Goal: Use online tool/utility: Utilize a website feature to perform a specific function

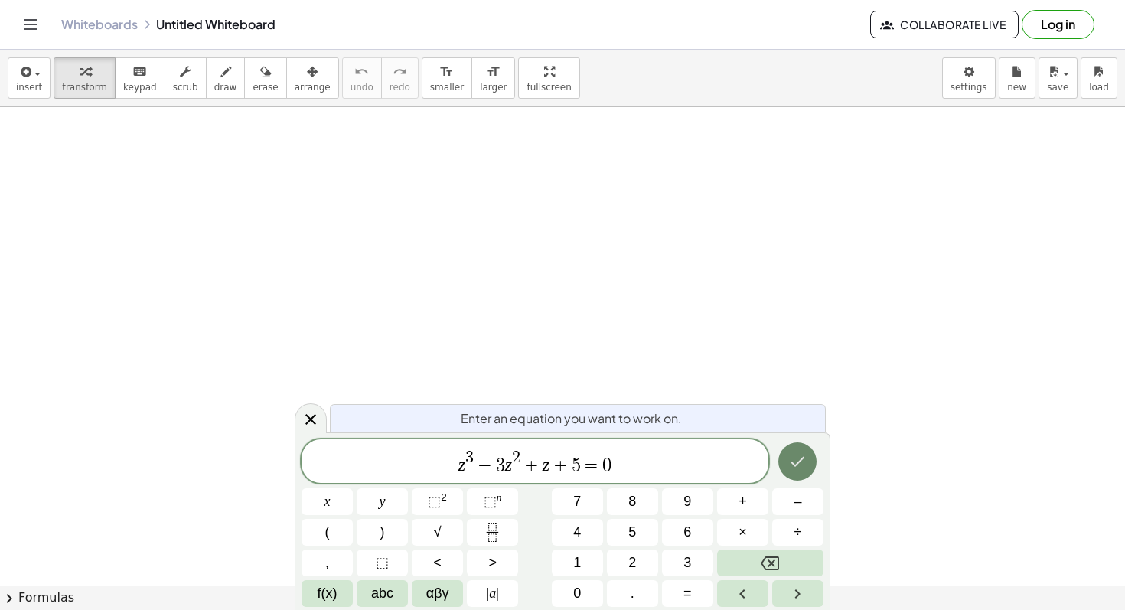
click at [792, 471] on button "Done" at bounding box center [798, 462] width 38 height 38
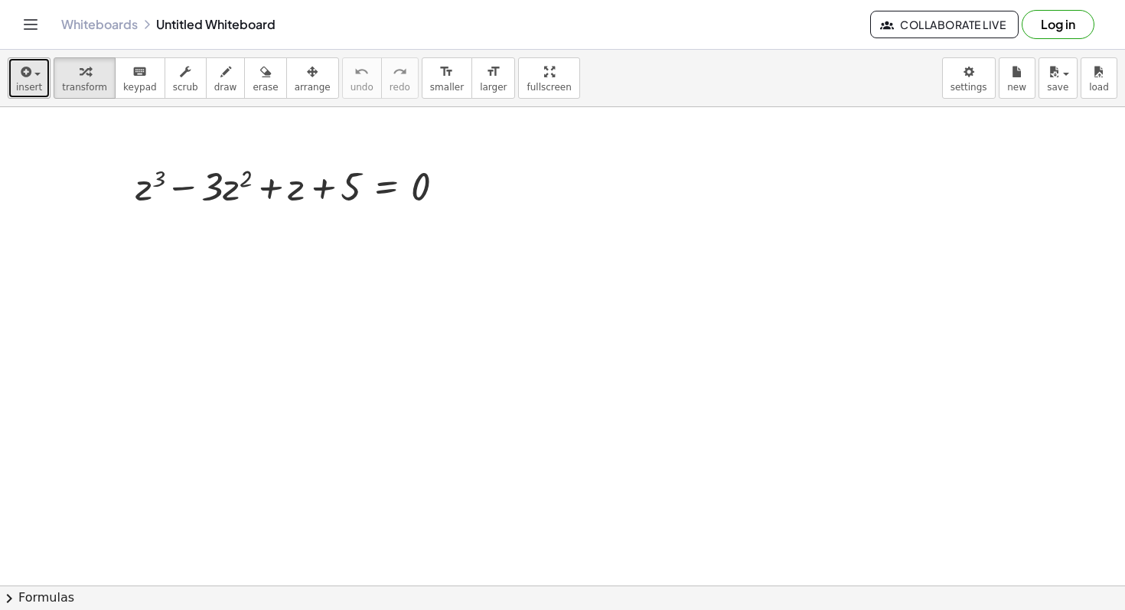
click at [30, 89] on span "insert" at bounding box center [29, 87] width 26 height 11
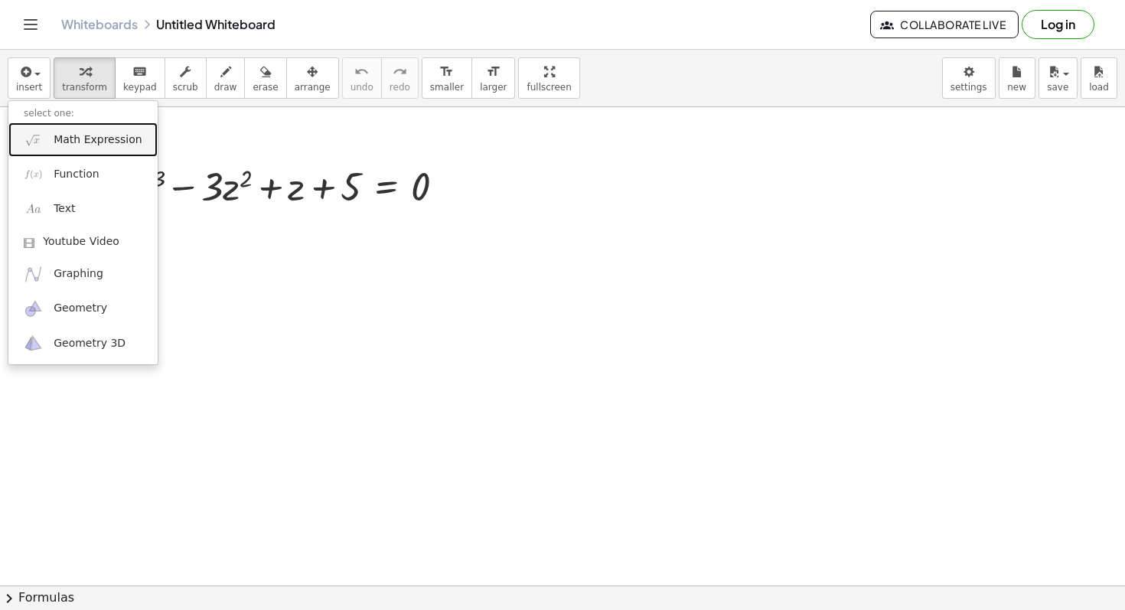
click at [89, 132] on span "Math Expression" at bounding box center [98, 139] width 88 height 15
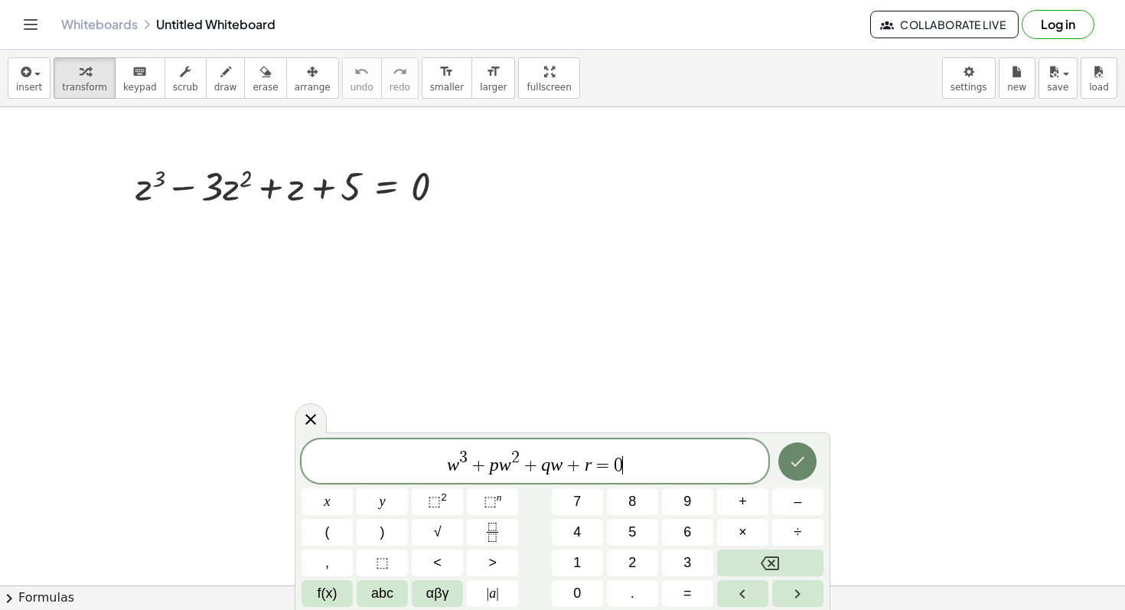
click at [802, 469] on icon "Done" at bounding box center [798, 461] width 18 height 18
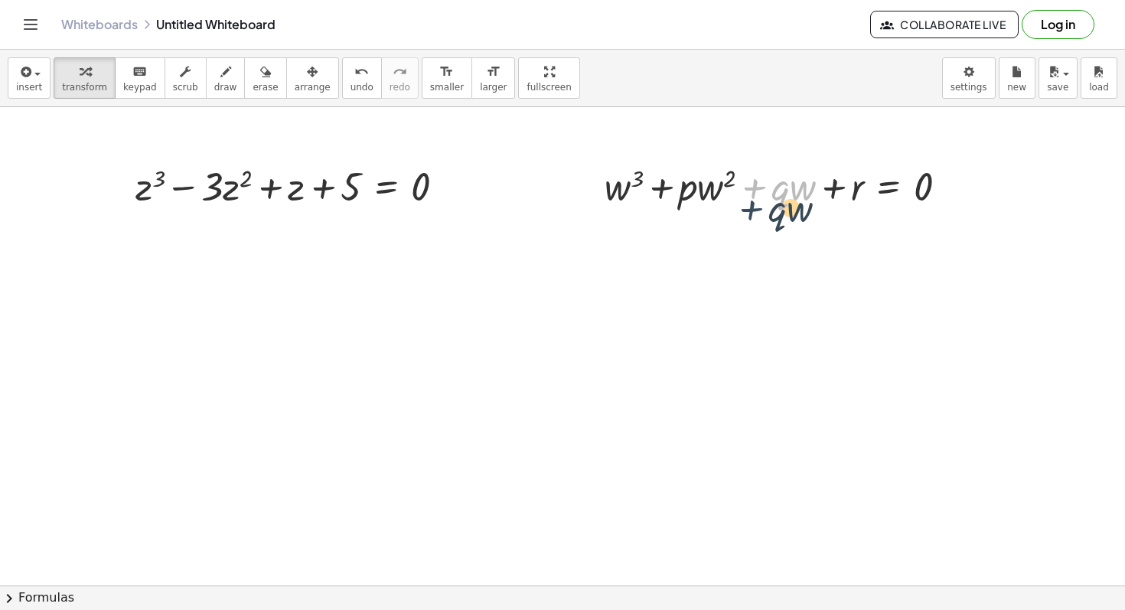
drag, startPoint x: 765, startPoint y: 201, endPoint x: 760, endPoint y: 217, distance: 16.9
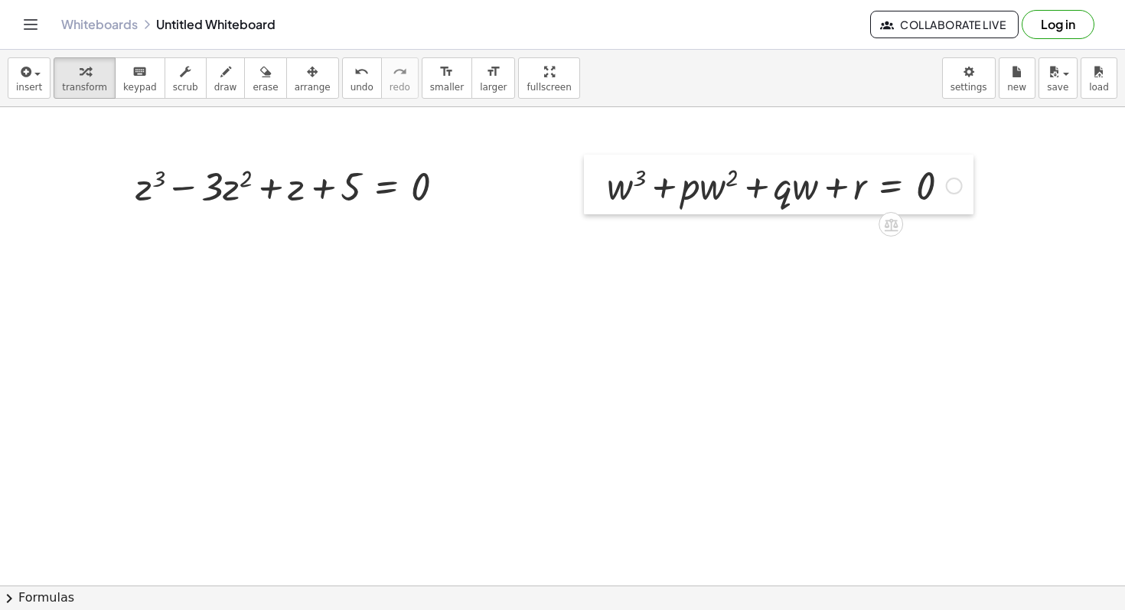
click at [596, 194] on div at bounding box center [595, 185] width 23 height 60
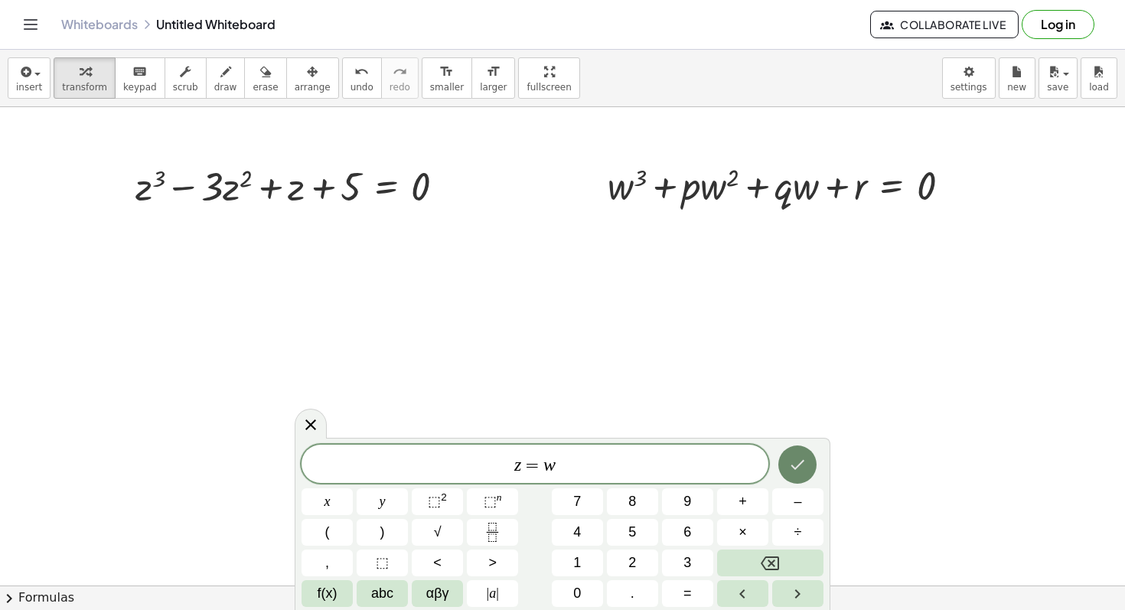
click at [806, 470] on icon "Done" at bounding box center [798, 465] width 18 height 18
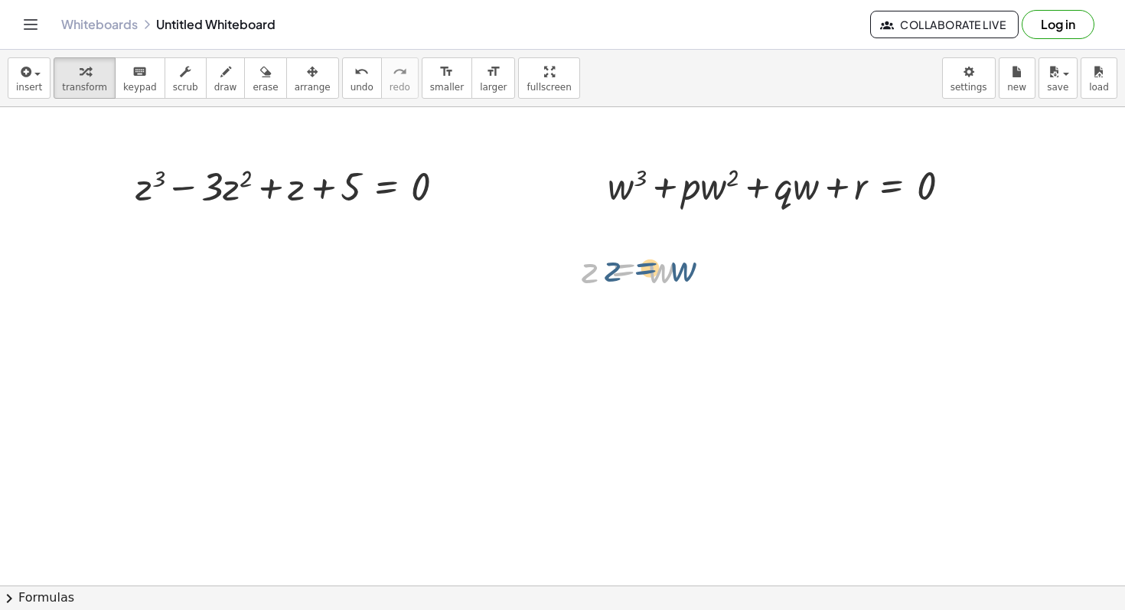
drag, startPoint x: 626, startPoint y: 286, endPoint x: 647, endPoint y: 284, distance: 20.8
click at [648, 284] on div at bounding box center [641, 268] width 135 height 51
click at [35, 87] on span "insert" at bounding box center [29, 87] width 26 height 11
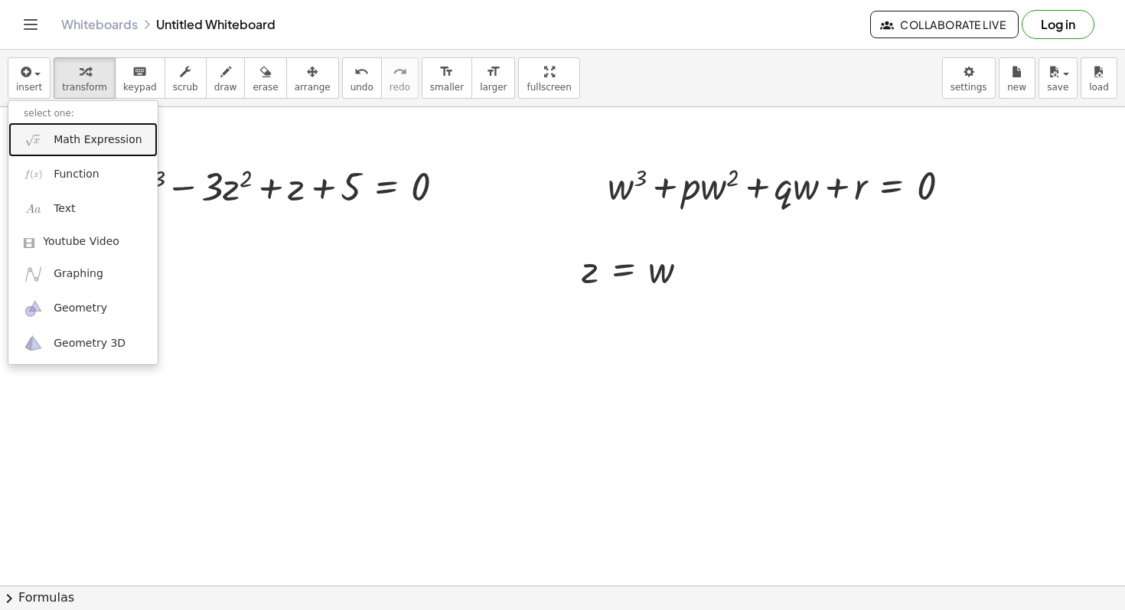
click at [99, 136] on span "Math Expression" at bounding box center [98, 139] width 88 height 15
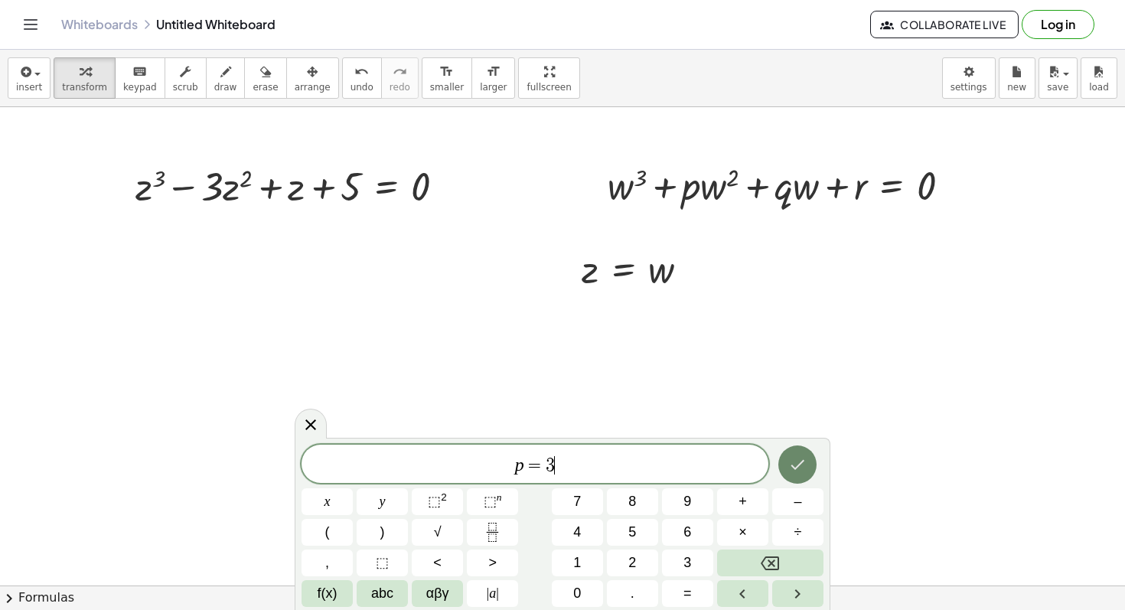
click at [799, 454] on button "Done" at bounding box center [798, 465] width 38 height 38
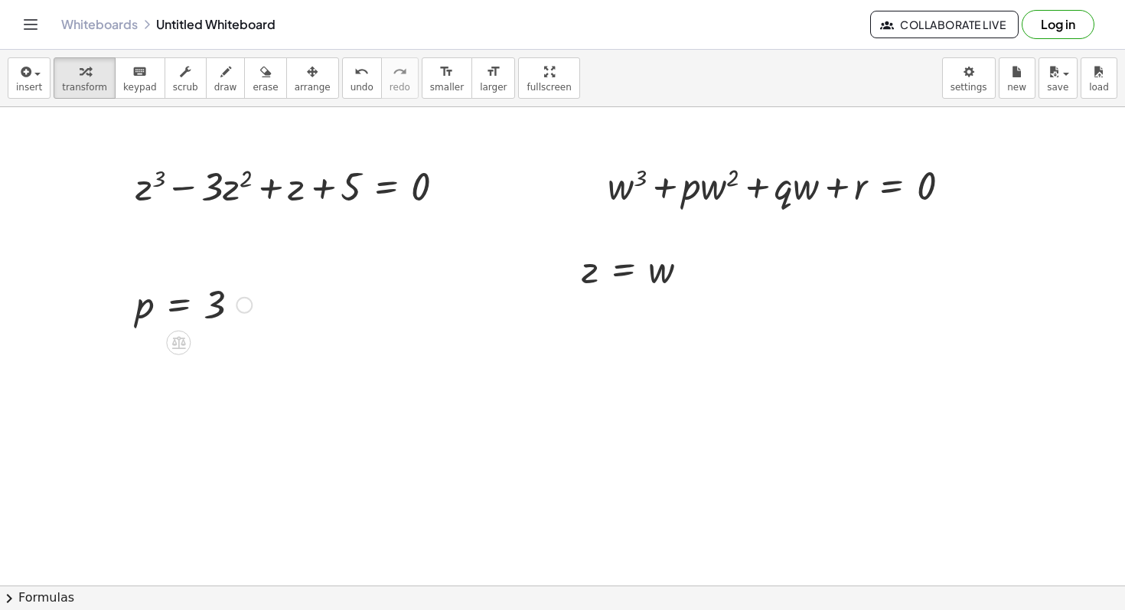
click at [188, 315] on div at bounding box center [194, 304] width 132 height 51
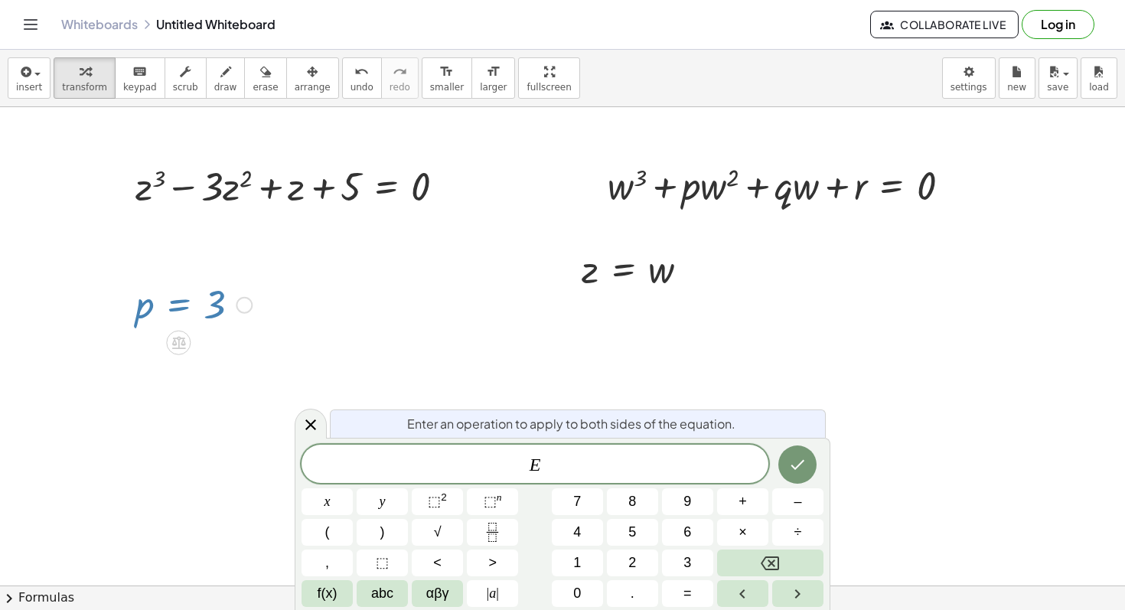
click at [167, 304] on div at bounding box center [194, 304] width 132 height 51
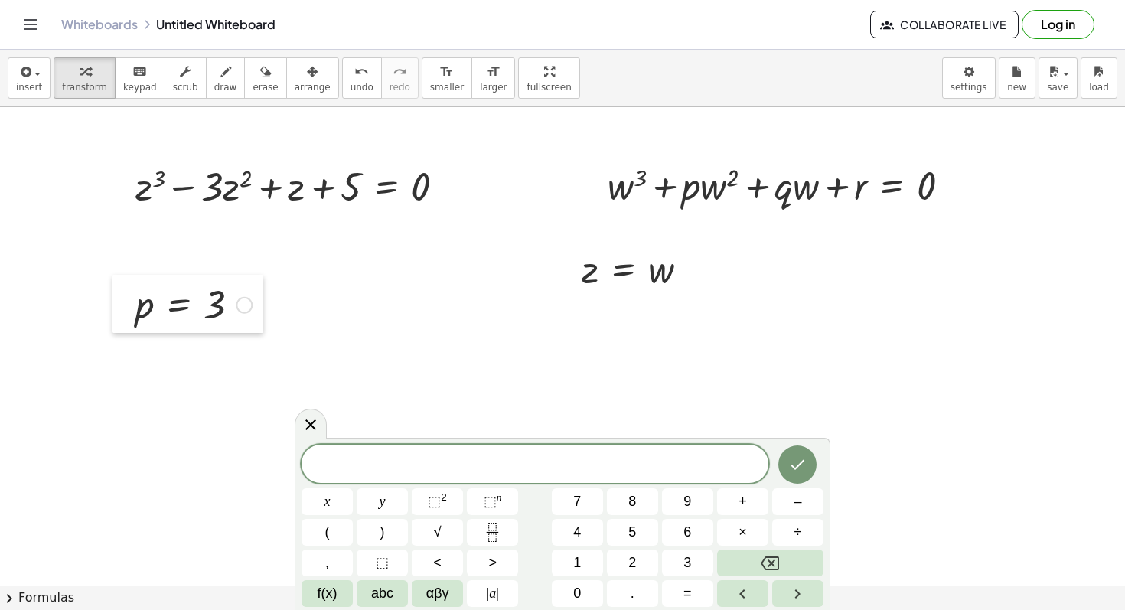
click at [134, 318] on div at bounding box center [124, 304] width 23 height 58
click at [134, 319] on div at bounding box center [124, 304] width 23 height 58
click at [130, 316] on div at bounding box center [124, 304] width 23 height 58
click at [124, 314] on div at bounding box center [124, 304] width 23 height 58
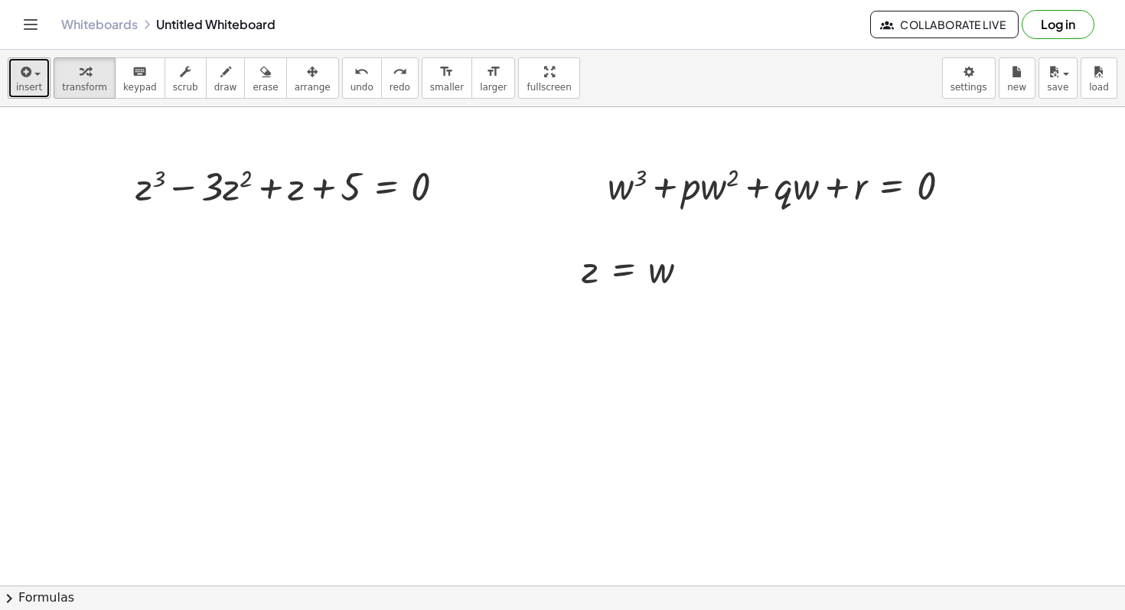
click at [11, 89] on button "insert" at bounding box center [29, 77] width 43 height 41
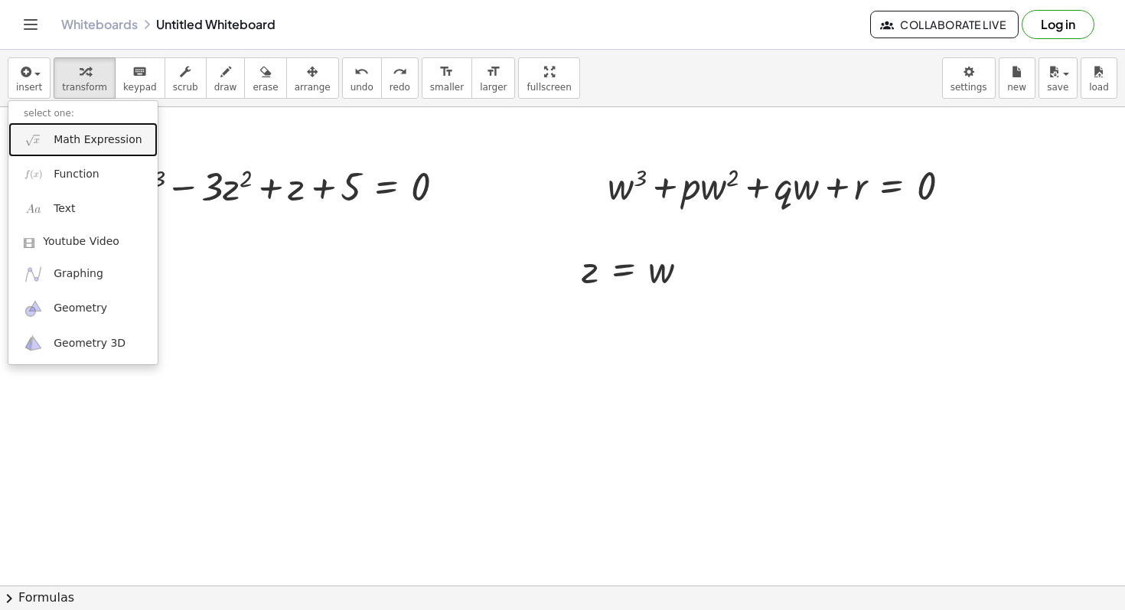
click at [100, 142] on span "Math Expression" at bounding box center [98, 139] width 88 height 15
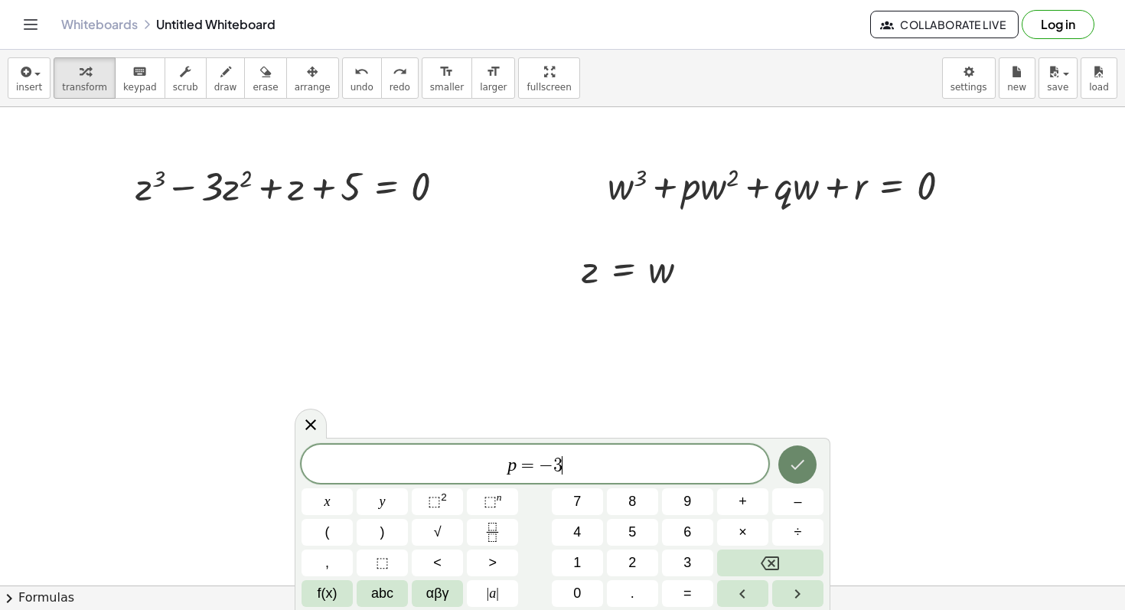
click at [802, 466] on icon "Done" at bounding box center [798, 465] width 18 height 18
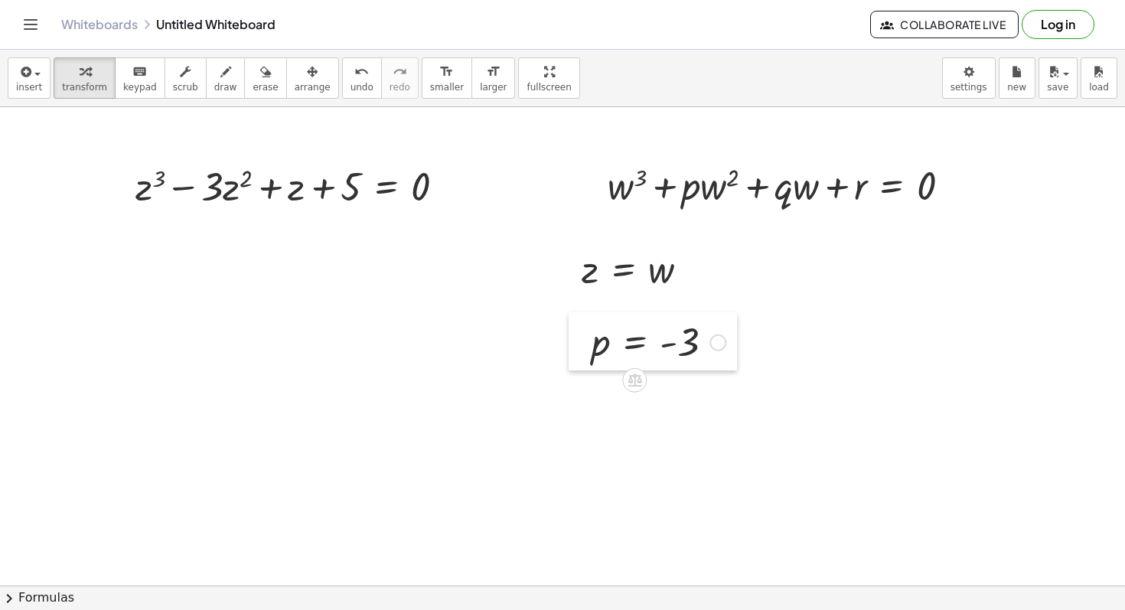
drag, startPoint x: 130, startPoint y: 319, endPoint x: 586, endPoint y: 356, distance: 457.9
click at [586, 356] on div at bounding box center [580, 341] width 23 height 58
click at [9, 70] on button "insert" at bounding box center [29, 77] width 43 height 41
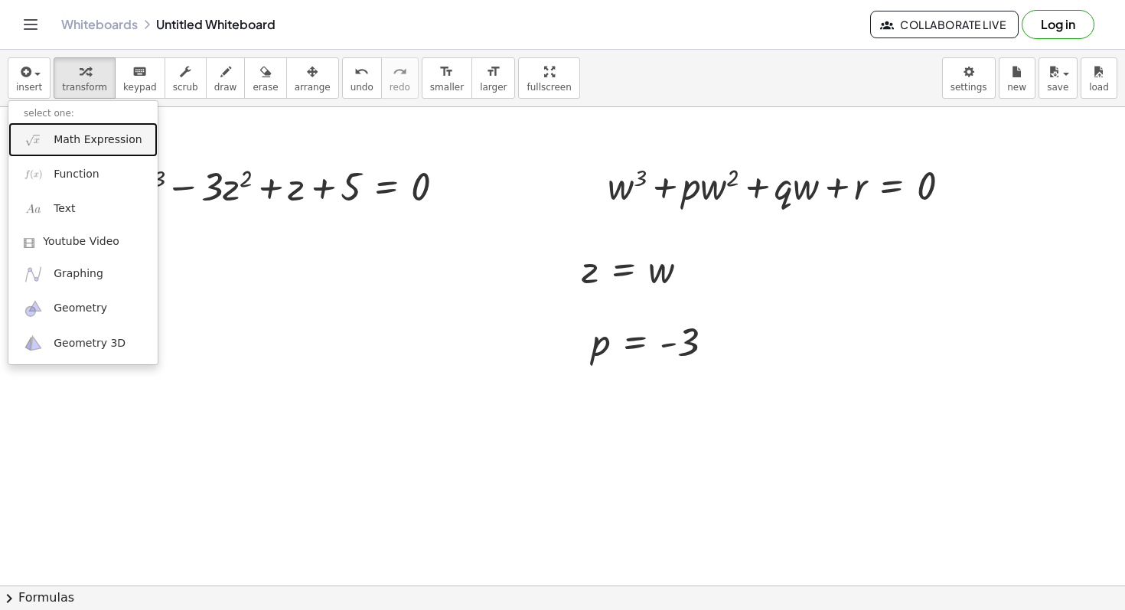
click at [66, 133] on span "Math Expression" at bounding box center [98, 139] width 88 height 15
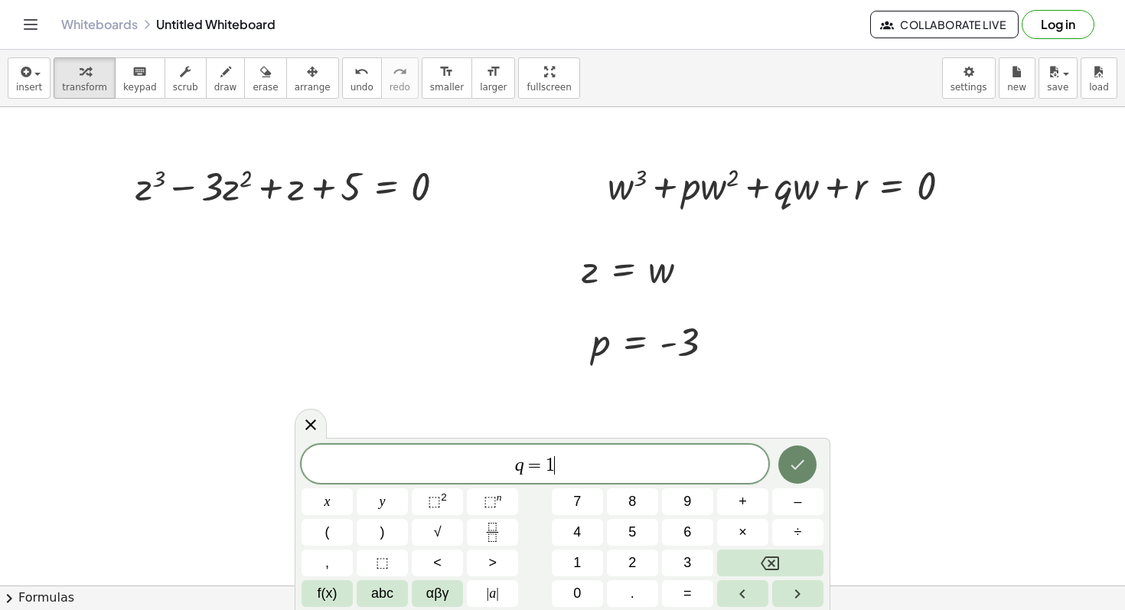
click at [801, 458] on icon "Done" at bounding box center [798, 465] width 18 height 18
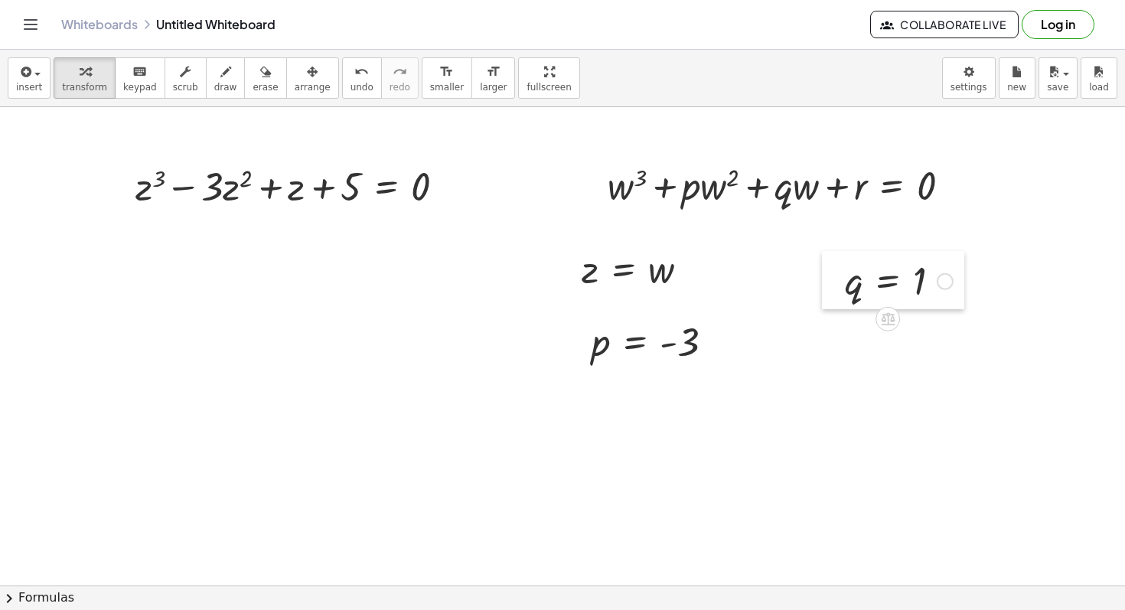
drag, startPoint x: 131, startPoint y: 325, endPoint x: 841, endPoint y: 302, distance: 710.1
click at [841, 302] on div at bounding box center [833, 280] width 23 height 58
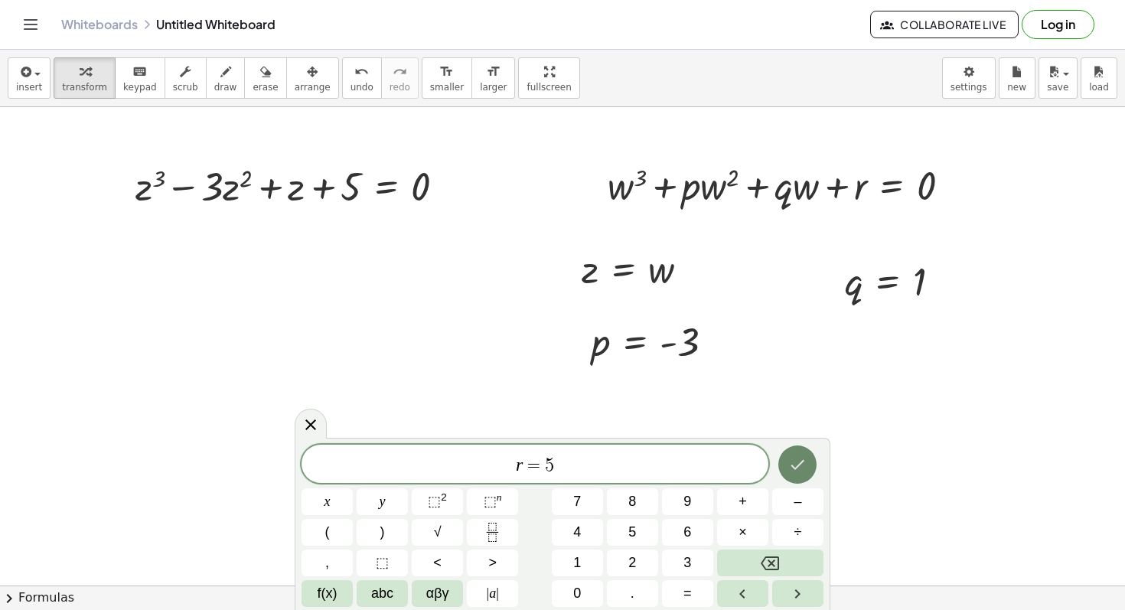
click at [803, 462] on icon "Done" at bounding box center [798, 465] width 18 height 18
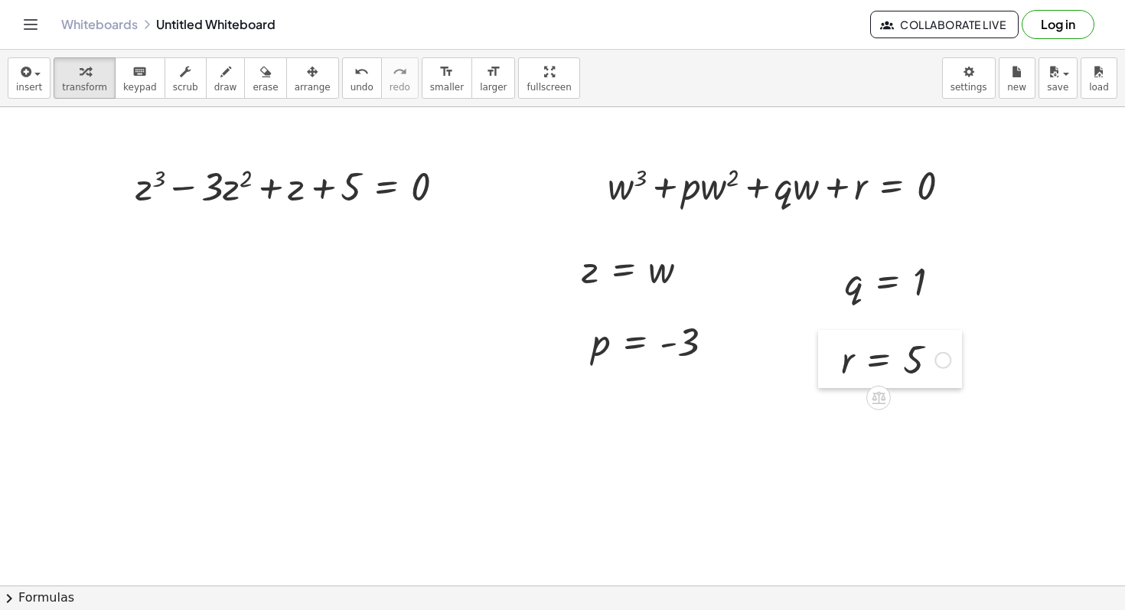
drag, startPoint x: 864, startPoint y: 413, endPoint x: 838, endPoint y: 369, distance: 51.9
click at [838, 369] on div at bounding box center [829, 359] width 23 height 58
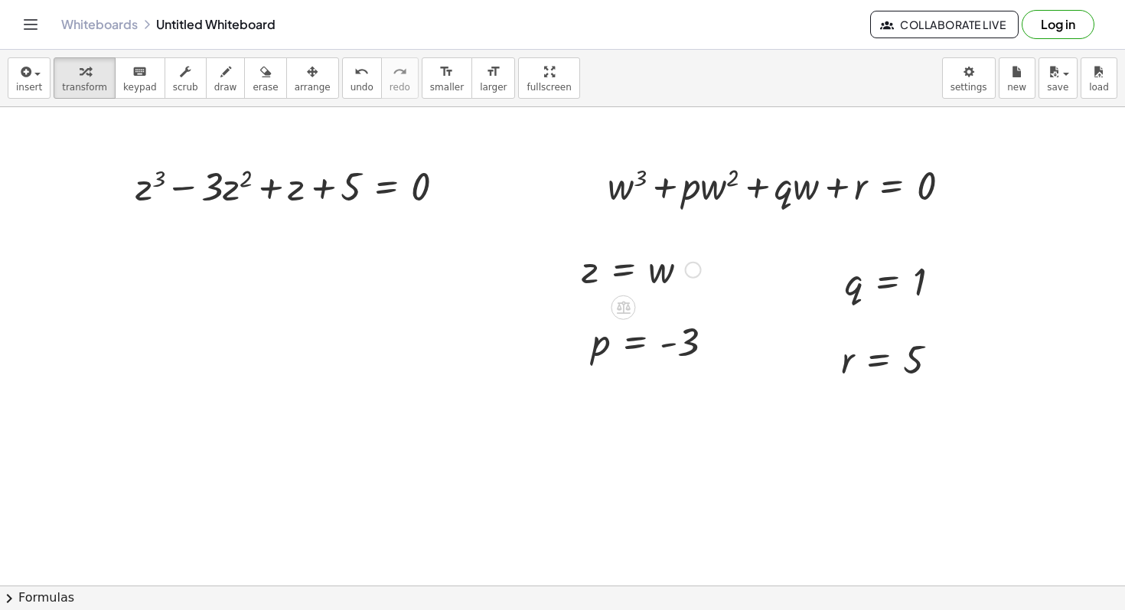
click at [672, 260] on div at bounding box center [641, 268] width 135 height 51
drag, startPoint x: 995, startPoint y: 427, endPoint x: 582, endPoint y: 240, distance: 453.0
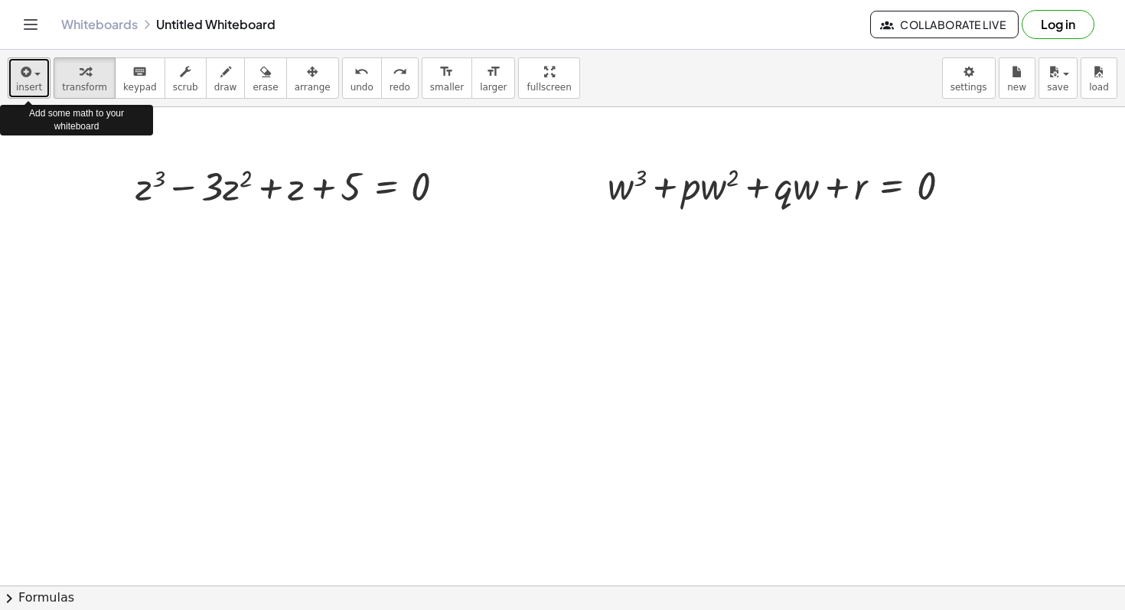
click at [21, 82] on span "insert" at bounding box center [29, 87] width 26 height 11
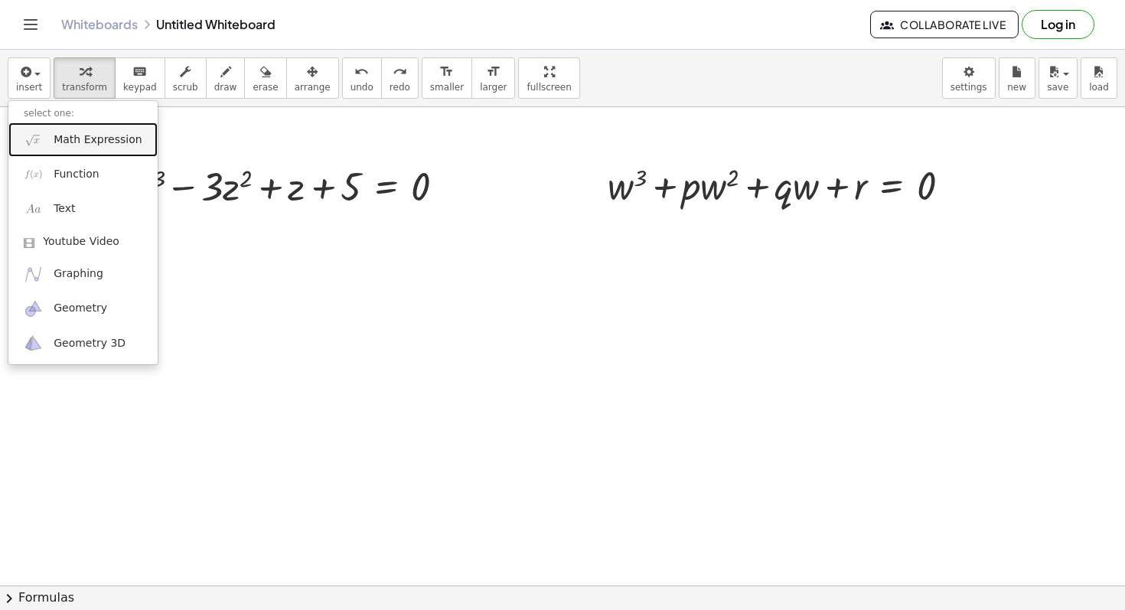
click at [77, 145] on span "Math Expression" at bounding box center [98, 139] width 88 height 15
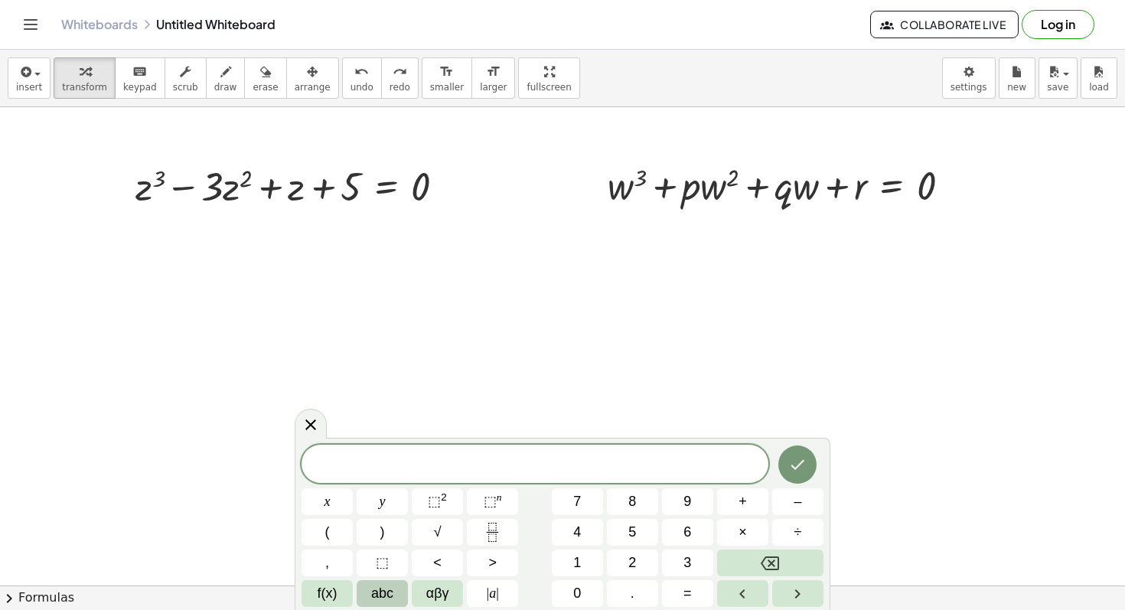
click at [372, 590] on span "abc" at bounding box center [382, 593] width 22 height 21
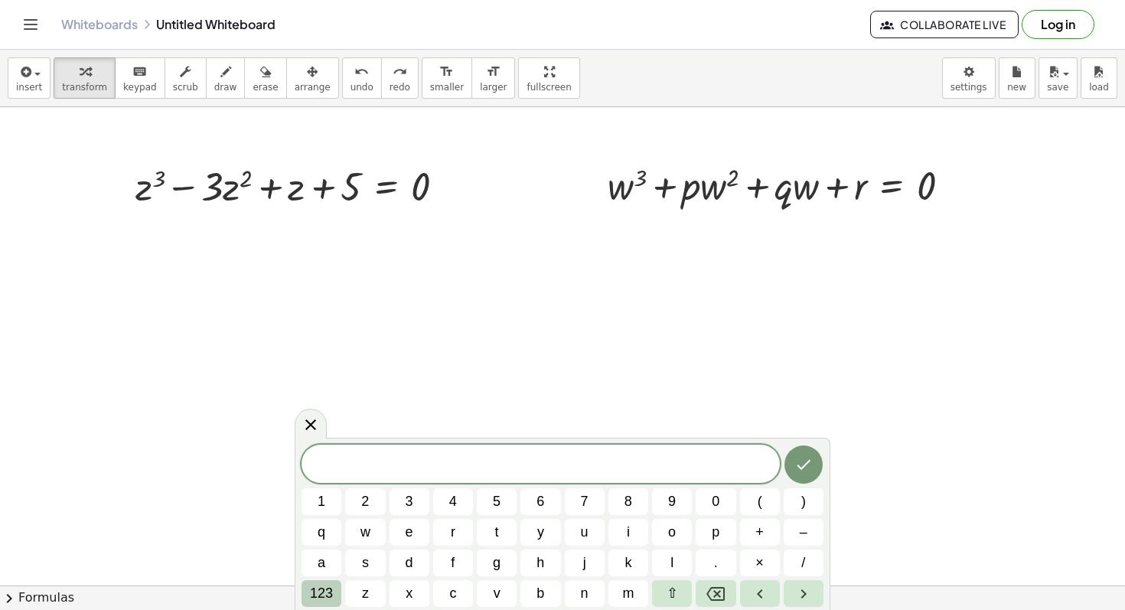
click at [323, 595] on span "123" at bounding box center [321, 593] width 23 height 21
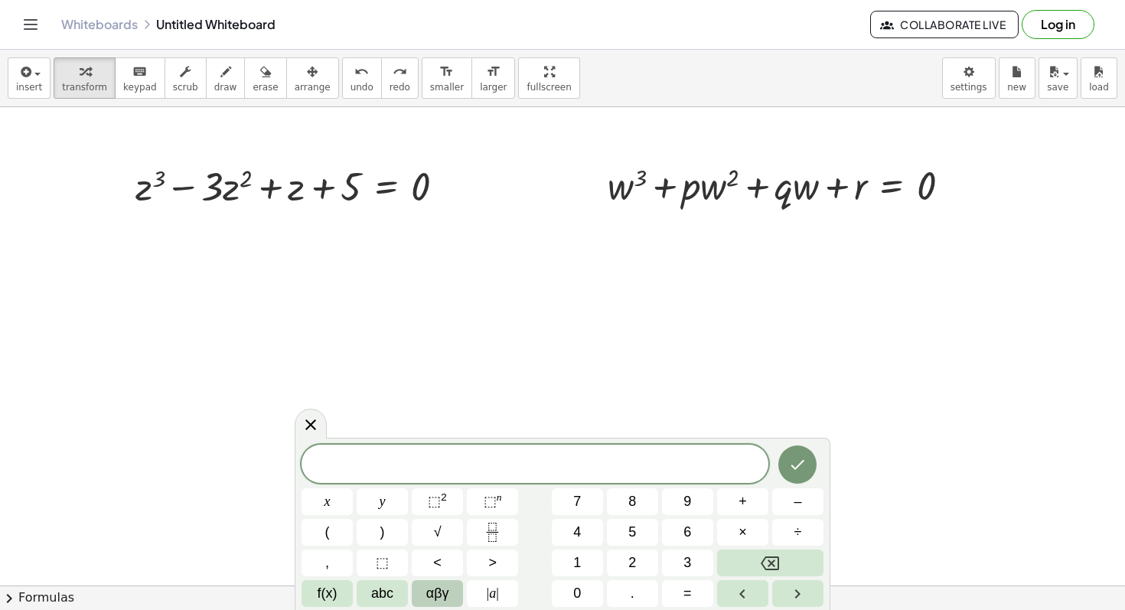
click at [456, 592] on button "αβγ" at bounding box center [437, 593] width 51 height 27
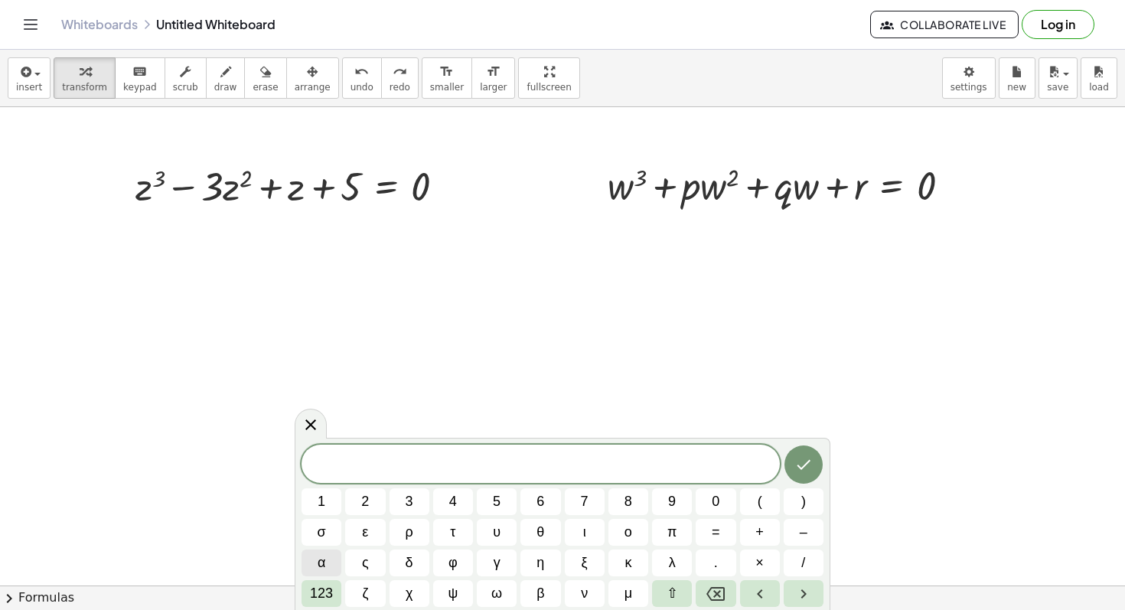
click at [315, 557] on button "α" at bounding box center [322, 563] width 40 height 27
click at [548, 586] on button "β" at bounding box center [541, 593] width 40 height 27
click at [504, 558] on button "γ" at bounding box center [497, 563] width 40 height 27
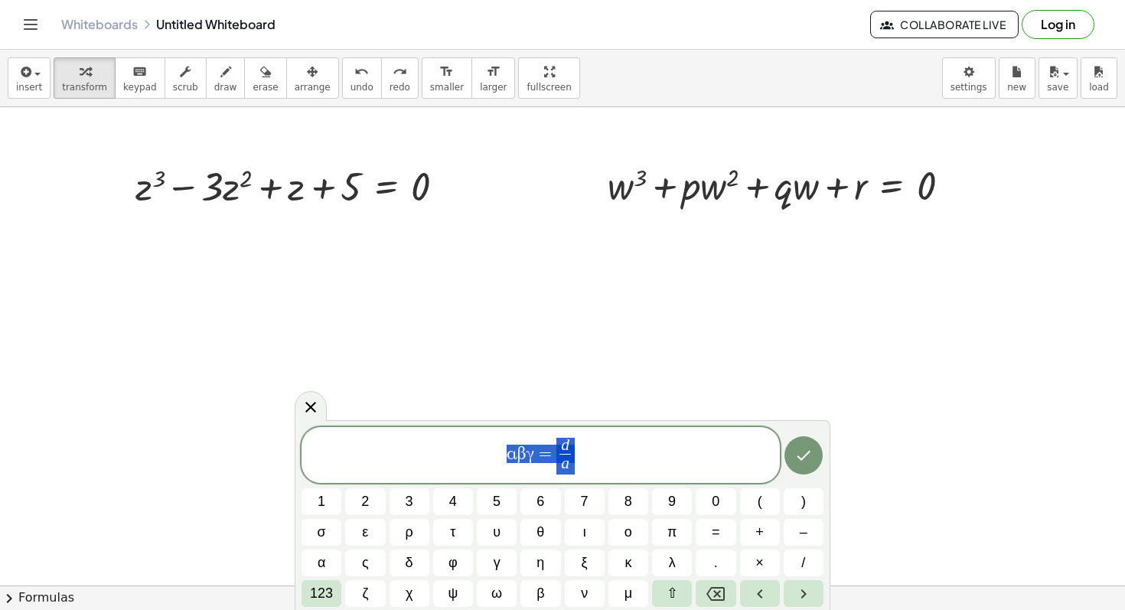
drag, startPoint x: 599, startPoint y: 447, endPoint x: 495, endPoint y: 448, distance: 104.9
click at [495, 448] on span "α β γ = d a ​" at bounding box center [541, 456] width 479 height 41
click at [799, 446] on icon "Done" at bounding box center [804, 455] width 18 height 18
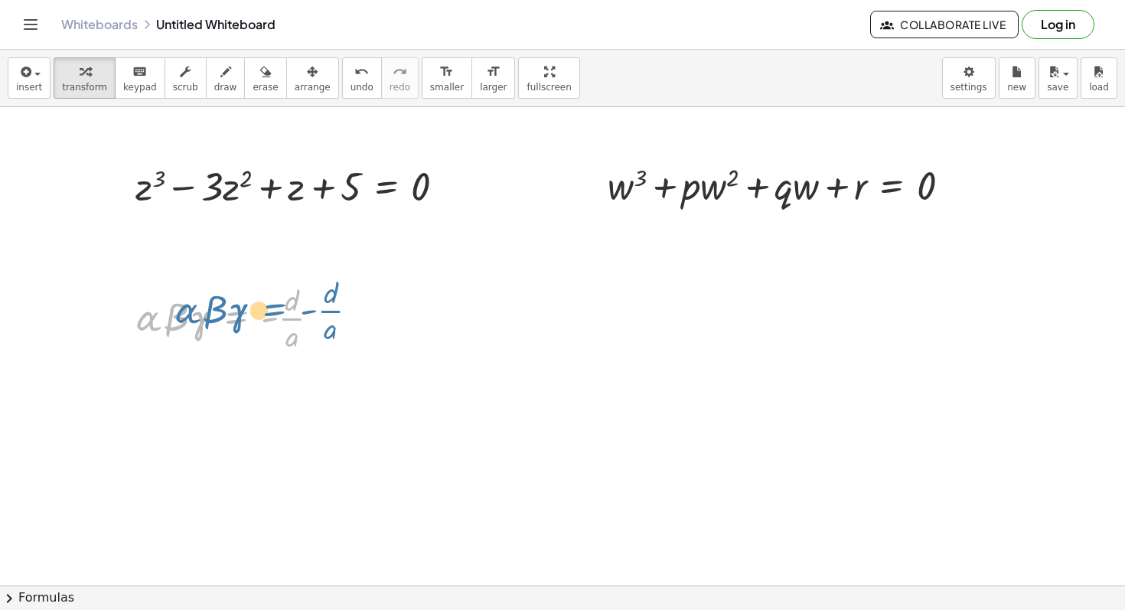
drag, startPoint x: 246, startPoint y: 325, endPoint x: 429, endPoint y: 311, distance: 183.6
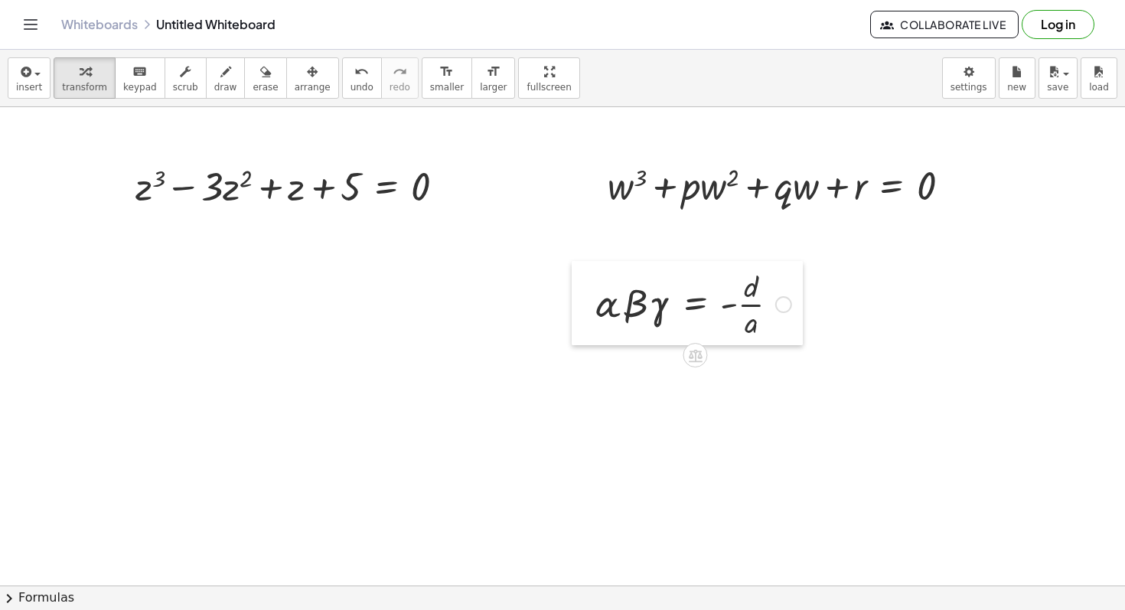
drag, startPoint x: 131, startPoint y: 305, endPoint x: 590, endPoint y: 291, distance: 459.6
click at [590, 291] on div at bounding box center [583, 303] width 23 height 84
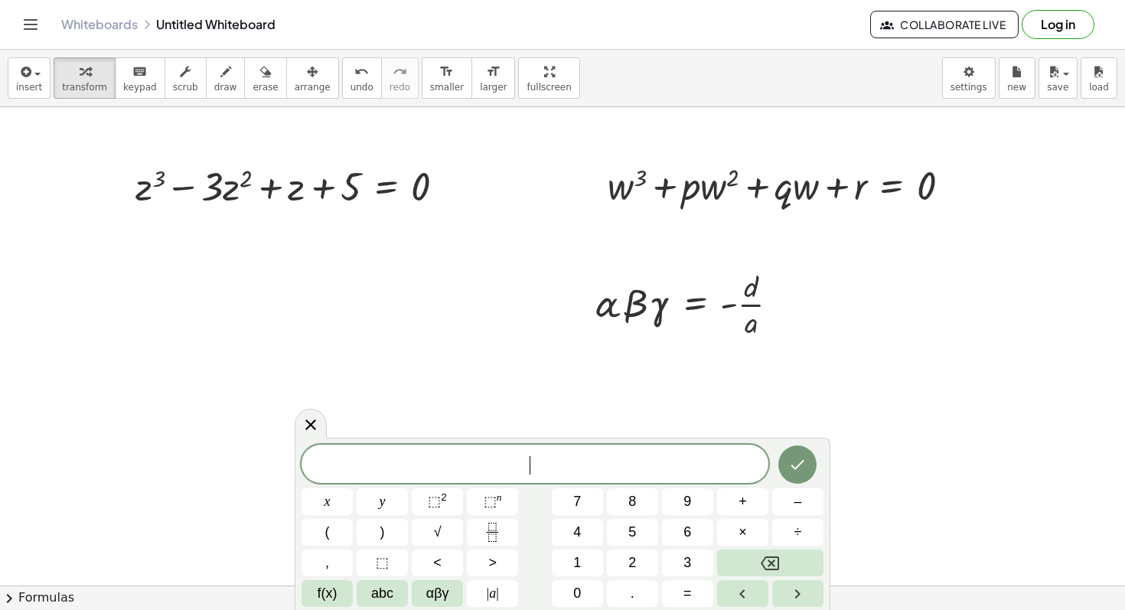
drag, startPoint x: 842, startPoint y: 377, endPoint x: 560, endPoint y: 257, distance: 306.0
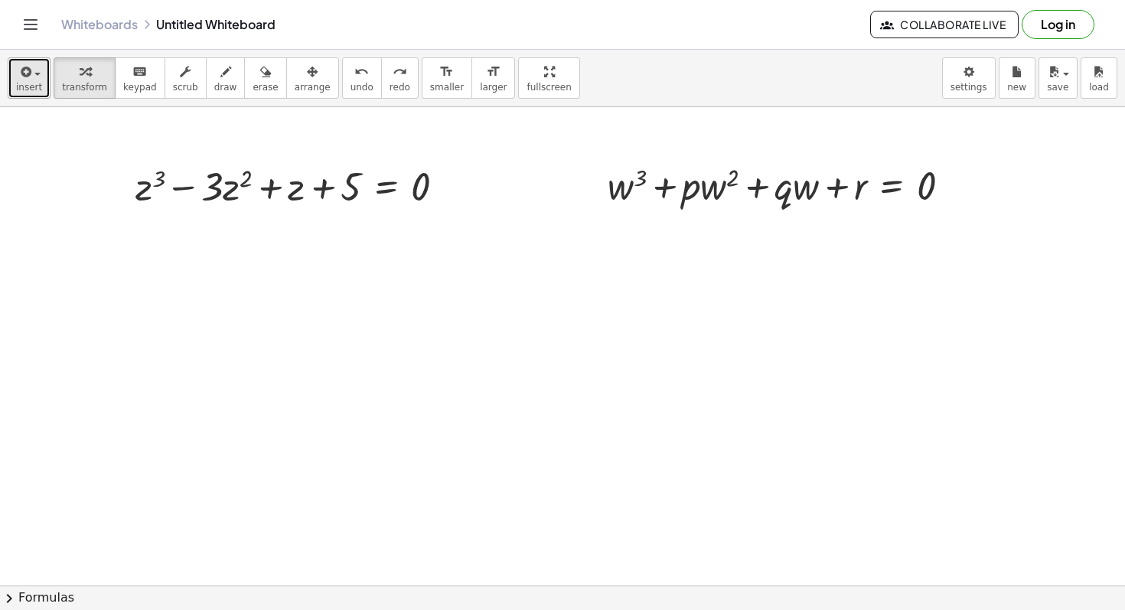
click at [24, 93] on button "insert" at bounding box center [29, 77] width 43 height 41
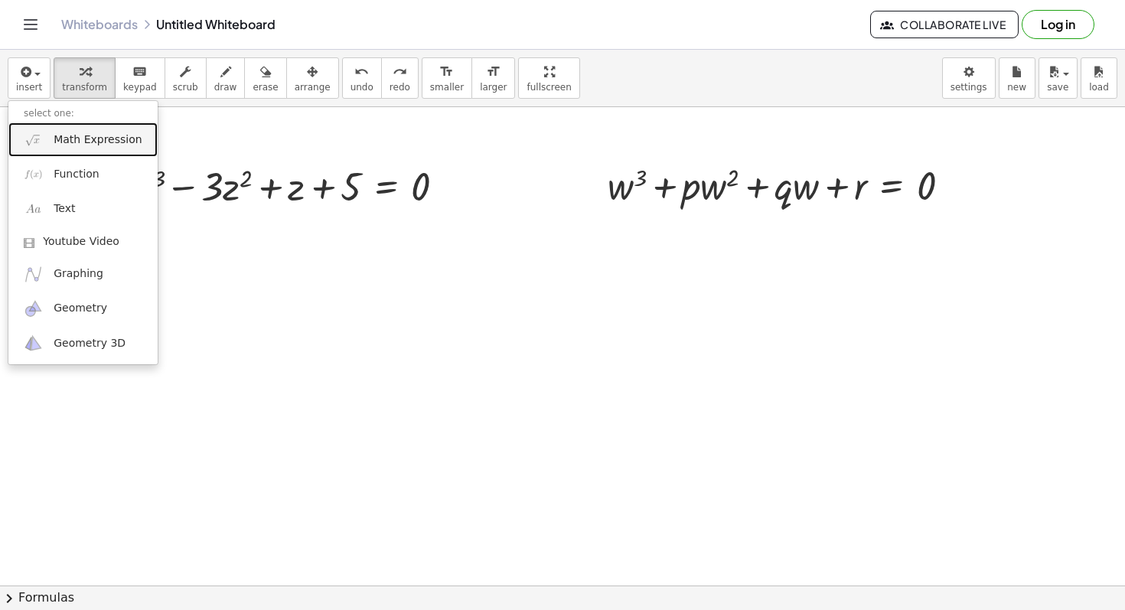
click at [60, 145] on span "Math Expression" at bounding box center [98, 139] width 88 height 15
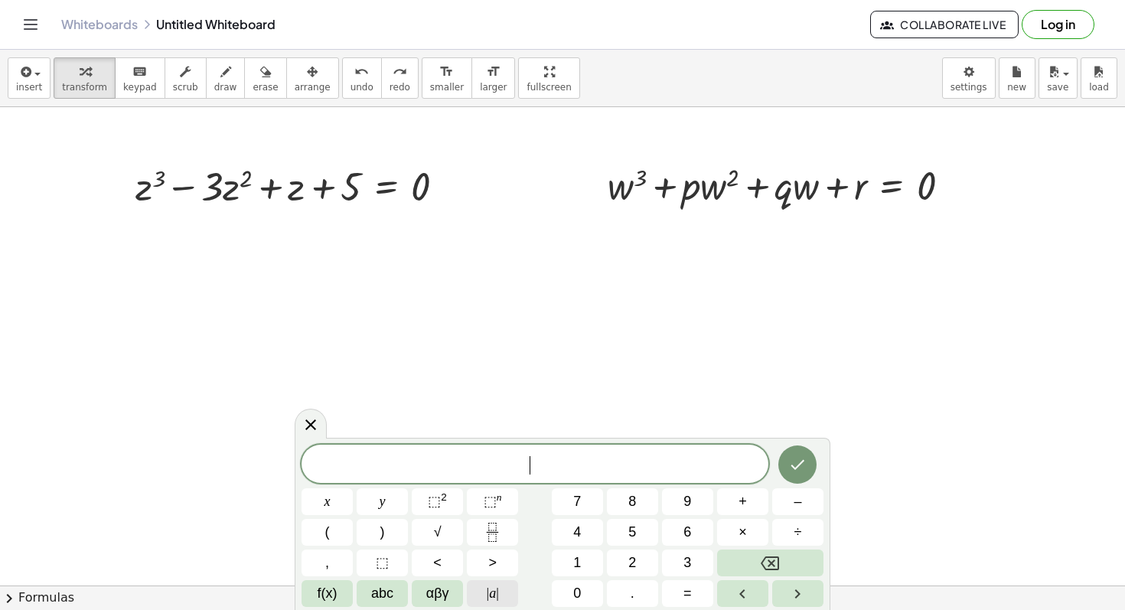
click at [491, 588] on span "| a |" at bounding box center [493, 593] width 12 height 21
click at [753, 583] on button "Left arrow" at bounding box center [742, 593] width 51 height 27
click at [789, 589] on icon "Right arrow" at bounding box center [798, 594] width 18 height 18
click at [327, 596] on span "f(x)" at bounding box center [328, 593] width 20 height 21
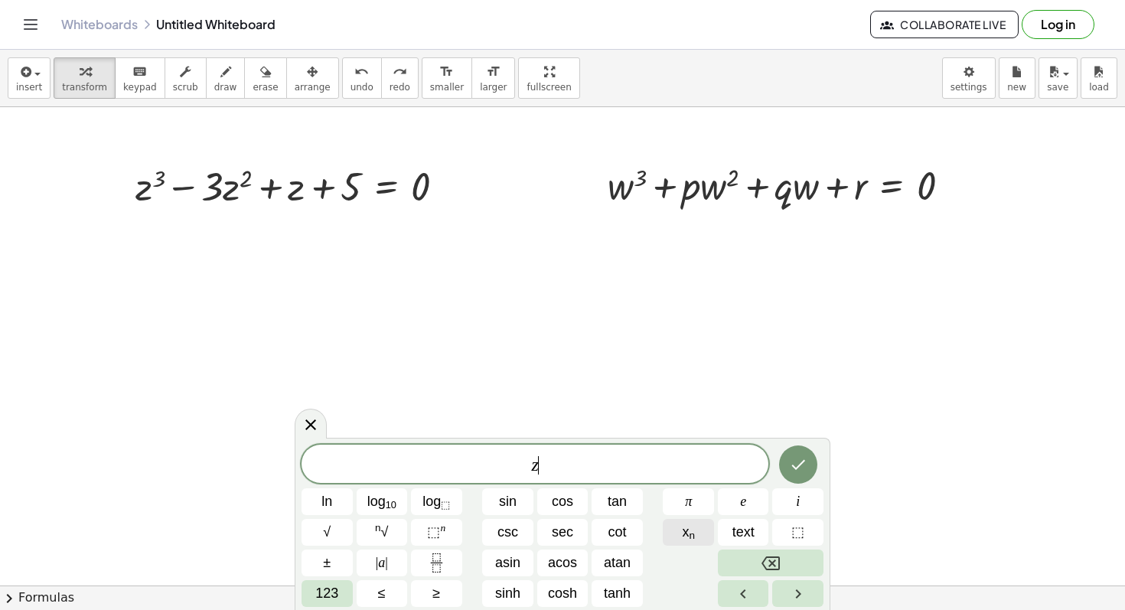
click at [684, 530] on span "x n" at bounding box center [688, 532] width 13 height 21
click at [691, 534] on sub "n" at bounding box center [692, 535] width 6 height 11
click at [672, 536] on button "x n" at bounding box center [688, 532] width 51 height 27
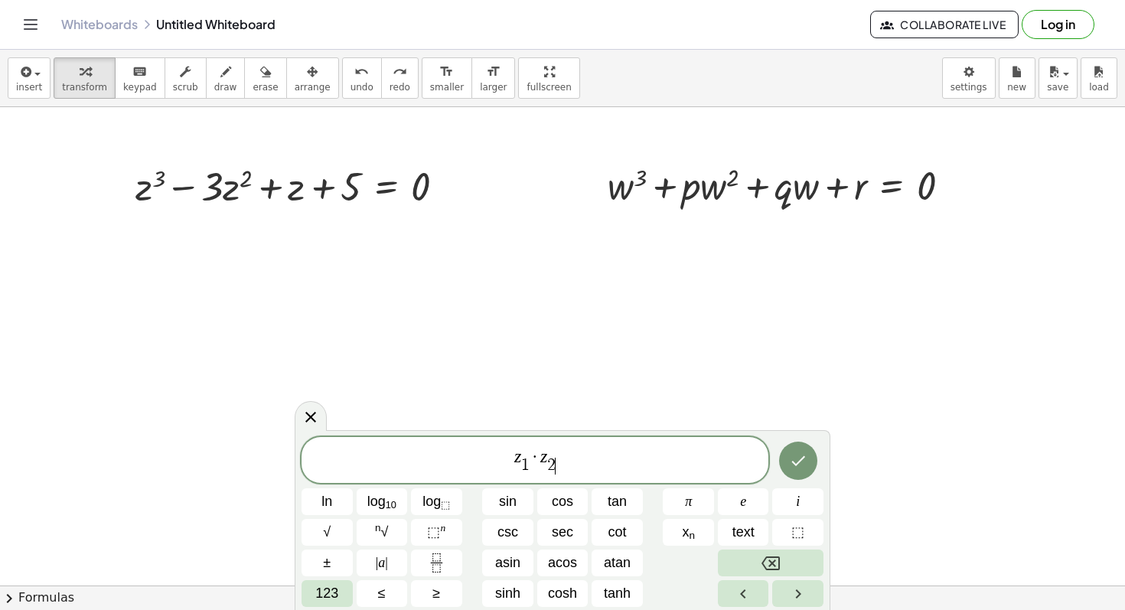
click at [612, 452] on span "z 1 ​ · z 2 ​ ​" at bounding box center [535, 461] width 467 height 30
click at [700, 531] on button "x n" at bounding box center [688, 532] width 51 height 27
click at [671, 449] on div "z 1 ​ · z 2 ​ · z 3 ​ ​ ln log 10 log ⬚ sin cos tan π e i √ n √ ⬚ n csc sec cot…" at bounding box center [563, 522] width 522 height 170
click at [671, 449] on span "z 1 ​ · z 2 ​ · z 3 ​ ​" at bounding box center [535, 461] width 467 height 30
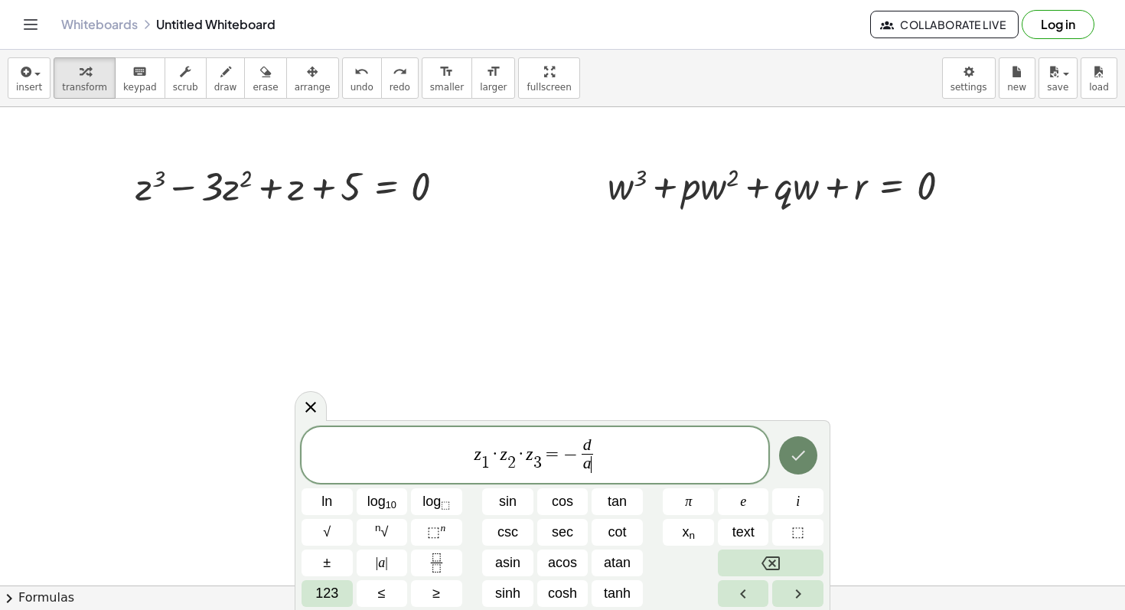
click at [795, 453] on icon "Done" at bounding box center [798, 455] width 18 height 18
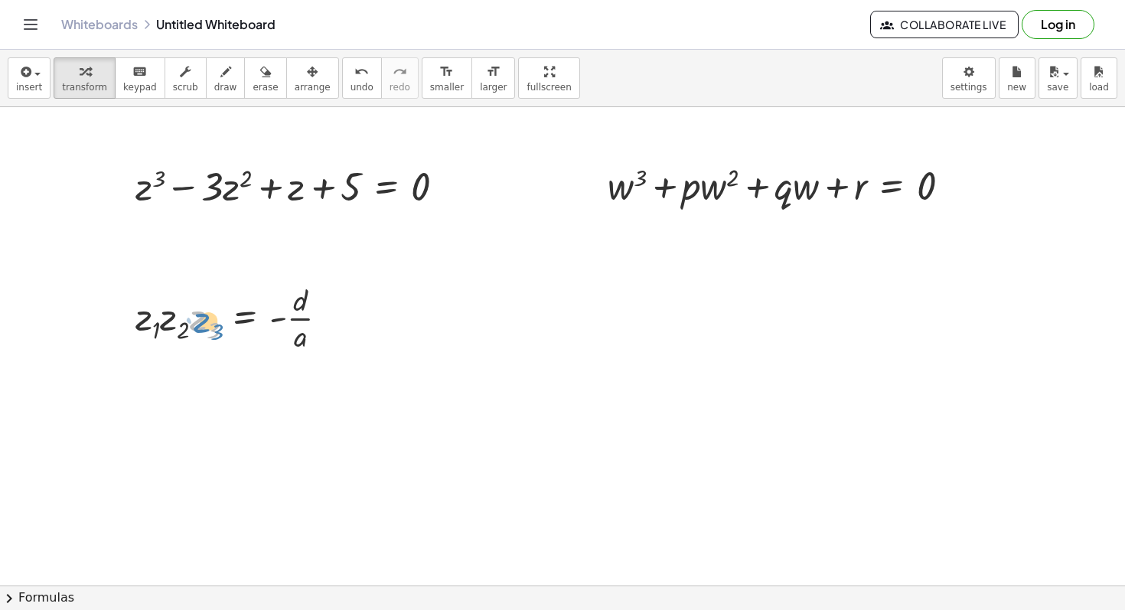
click at [220, 343] on div at bounding box center [238, 317] width 221 height 77
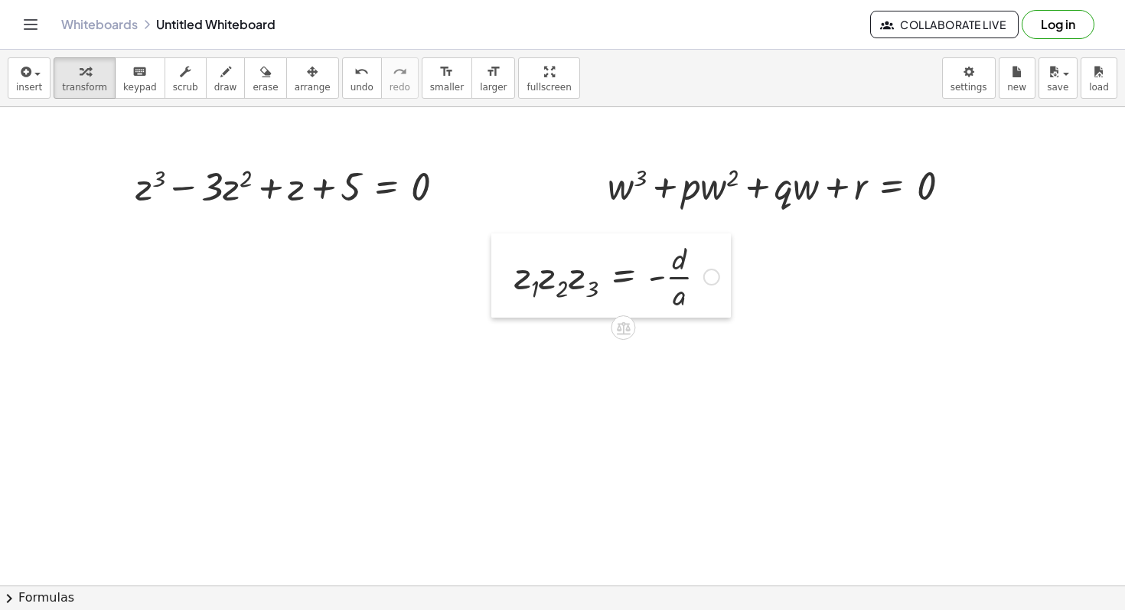
drag, startPoint x: 132, startPoint y: 341, endPoint x: 511, endPoint y: 299, distance: 381.2
click at [511, 299] on div at bounding box center [503, 276] width 23 height 84
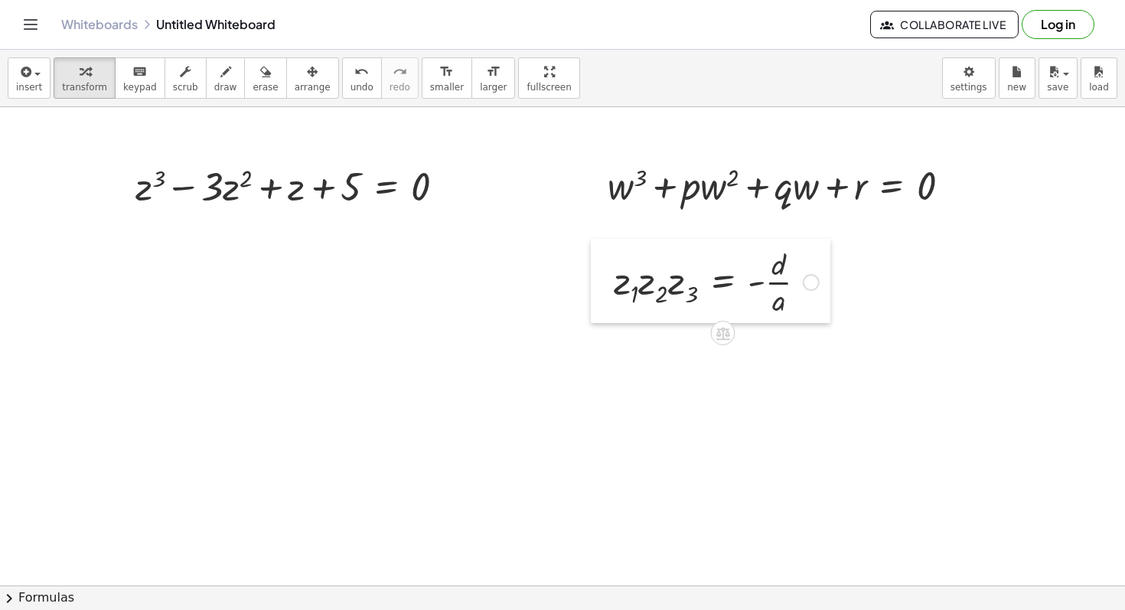
drag, startPoint x: 505, startPoint y: 298, endPoint x: 605, endPoint y: 303, distance: 99.7
click at [605, 303] on div at bounding box center [602, 281] width 23 height 84
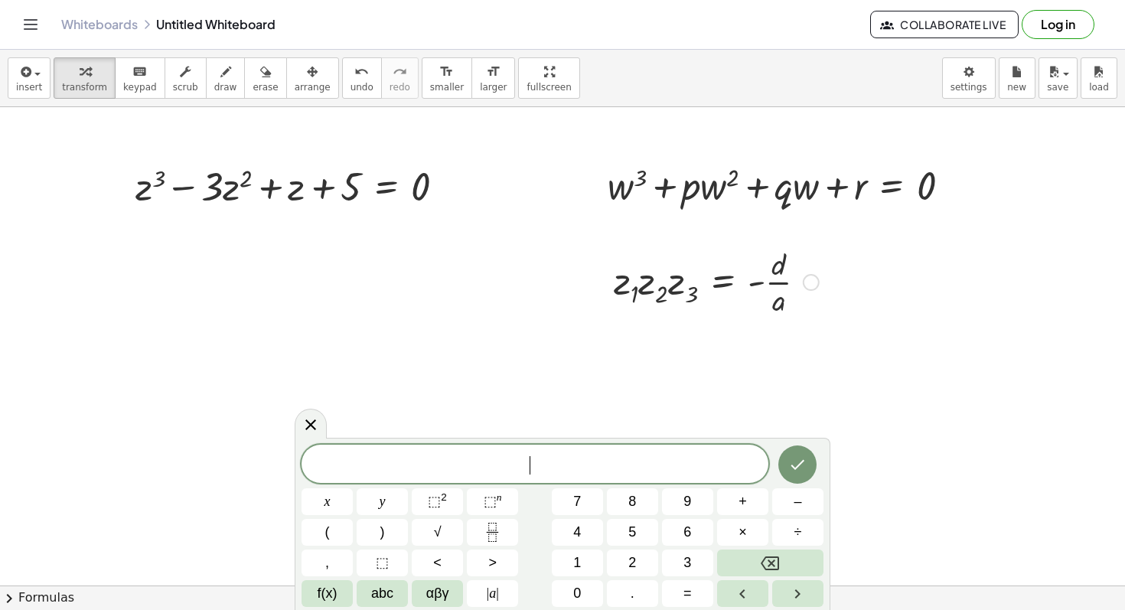
click at [802, 283] on div at bounding box center [716, 281] width 221 height 77
click at [810, 283] on div at bounding box center [811, 282] width 17 height 17
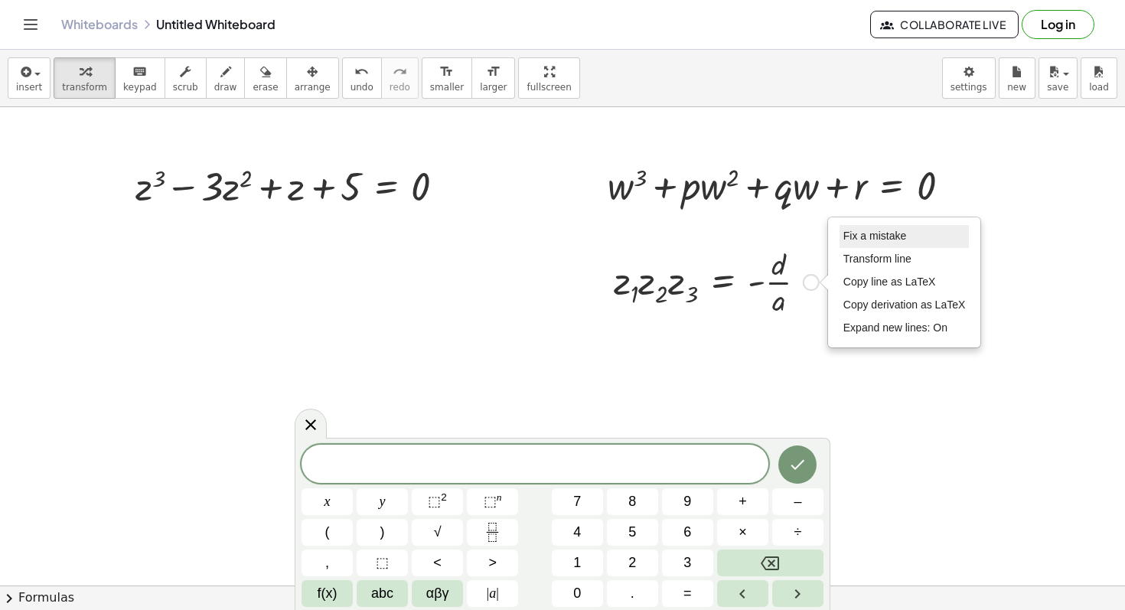
click at [929, 238] on li "Fix a mistake" at bounding box center [905, 236] width 130 height 23
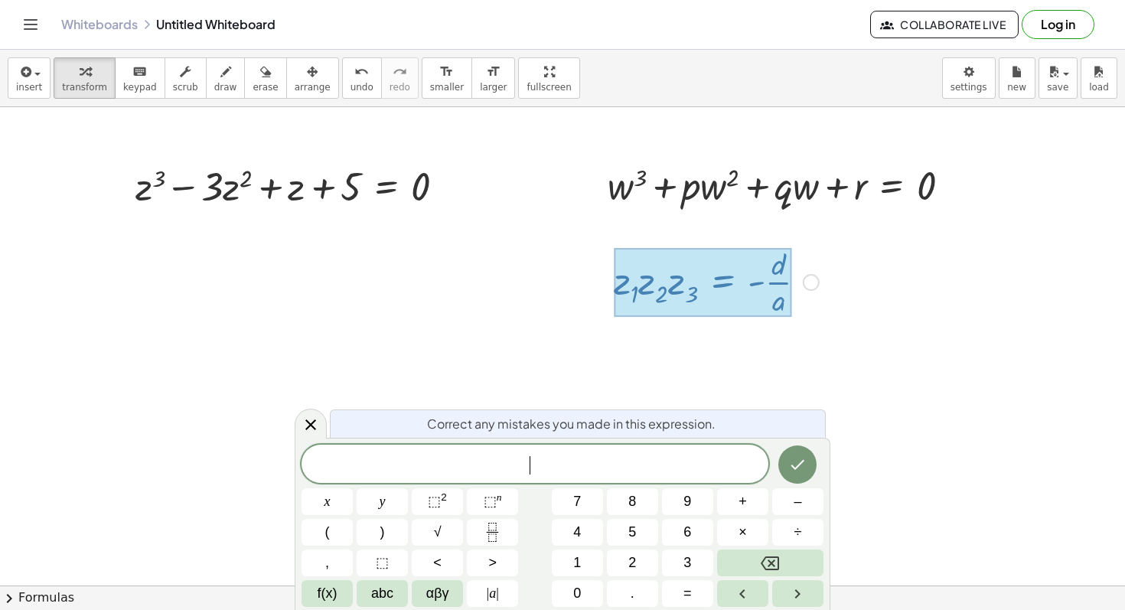
click at [703, 286] on div at bounding box center [703, 282] width 178 height 69
click at [680, 291] on div at bounding box center [703, 282] width 178 height 69
click at [613, 452] on div "​" at bounding box center [535, 464] width 467 height 38
click at [613, 455] on span "​" at bounding box center [535, 465] width 467 height 21
click at [780, 286] on div at bounding box center [703, 282] width 178 height 69
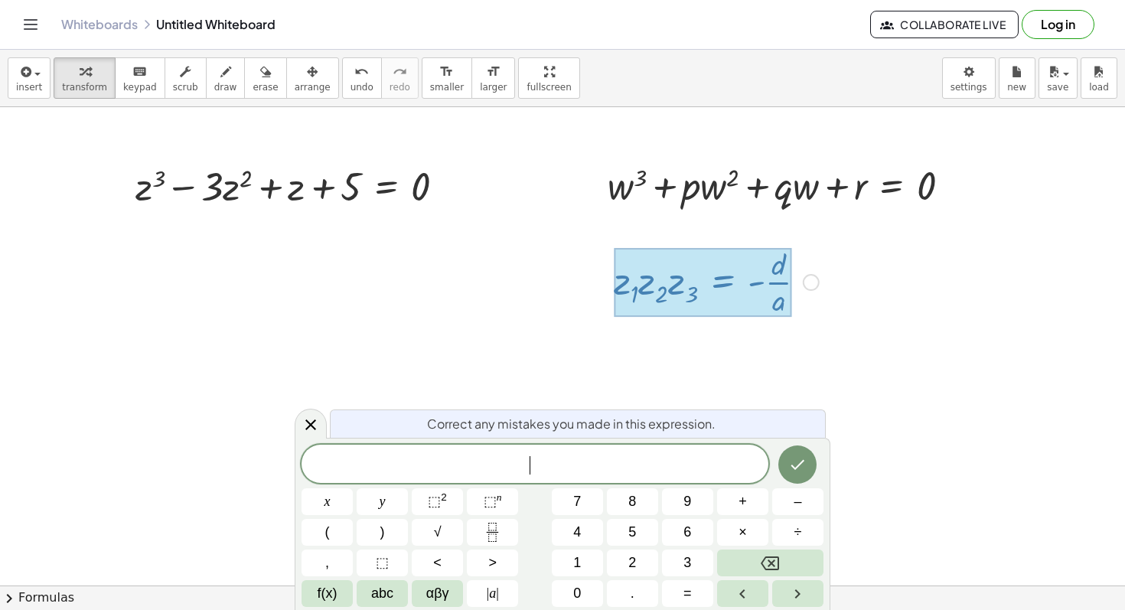
click at [785, 291] on div at bounding box center [703, 282] width 178 height 69
click at [829, 311] on div "· z 1 · z 2 · z 3 = - · d · a Fix a mistake Transform line Copy line as LaTeX C…" at bounding box center [711, 281] width 240 height 84
click at [815, 283] on div "Fix a mistake Transform line Copy line as LaTeX Copy derivation as LaTeX Expand…" at bounding box center [811, 282] width 17 height 17
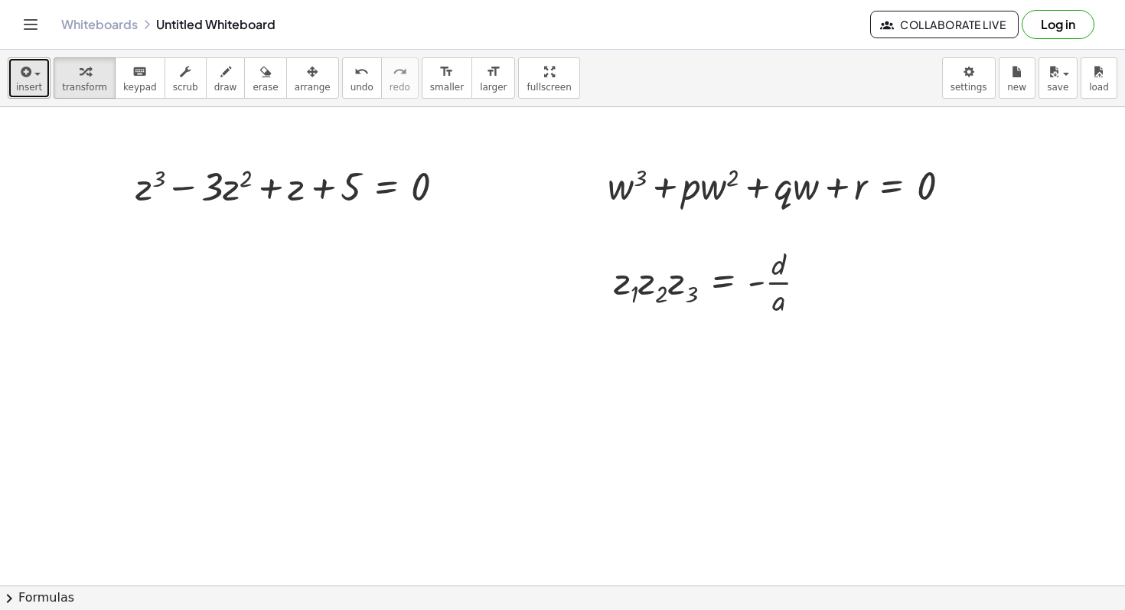
click at [31, 70] on span "button" at bounding box center [32, 73] width 3 height 11
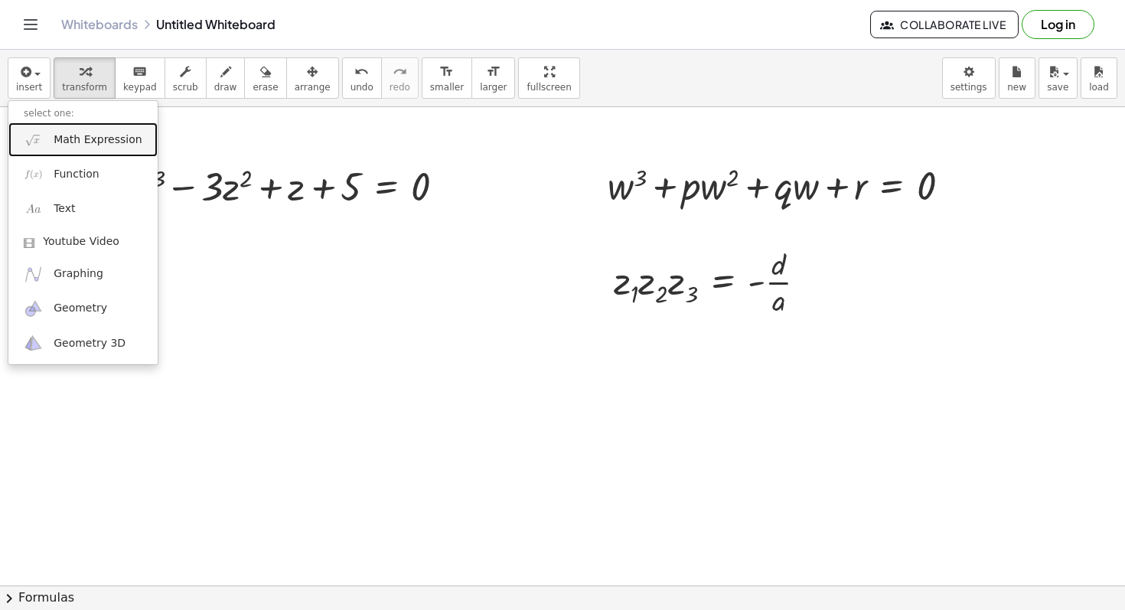
click at [136, 140] on link "Math Expression" at bounding box center [82, 140] width 149 height 34
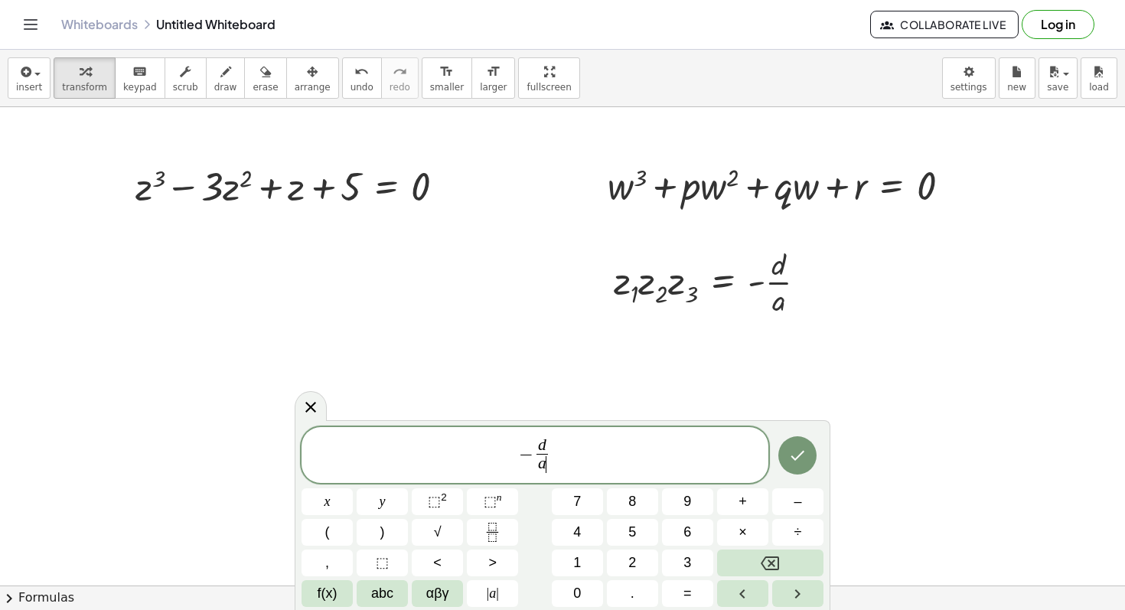
click at [599, 459] on span "− d a ​ ​" at bounding box center [535, 456] width 467 height 41
click at [804, 445] on button "Done" at bounding box center [798, 455] width 38 height 38
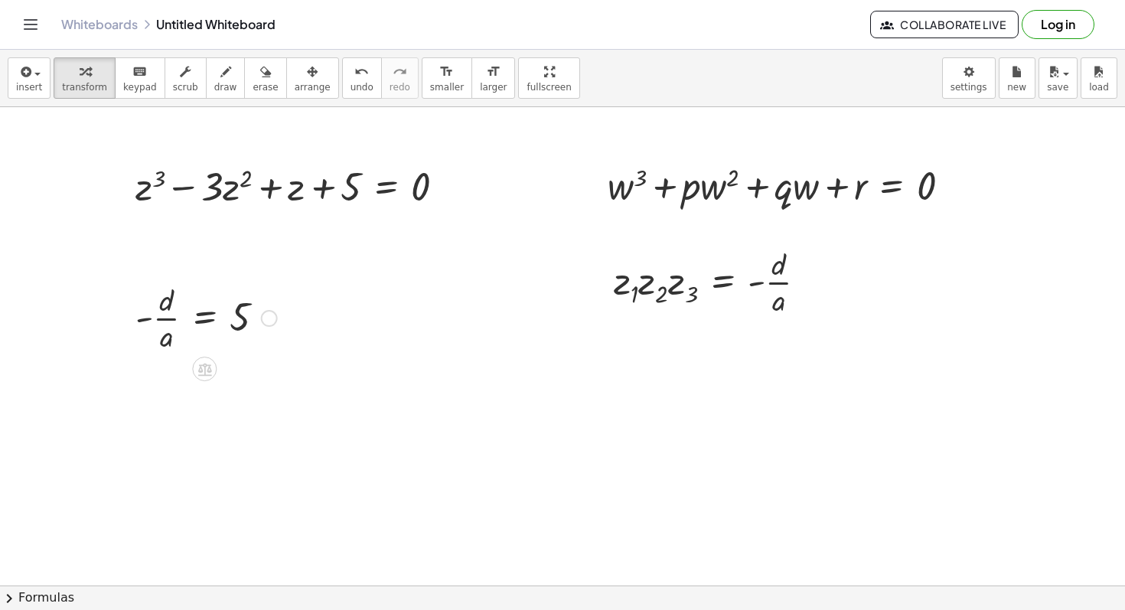
click at [180, 325] on div at bounding box center [206, 317] width 157 height 77
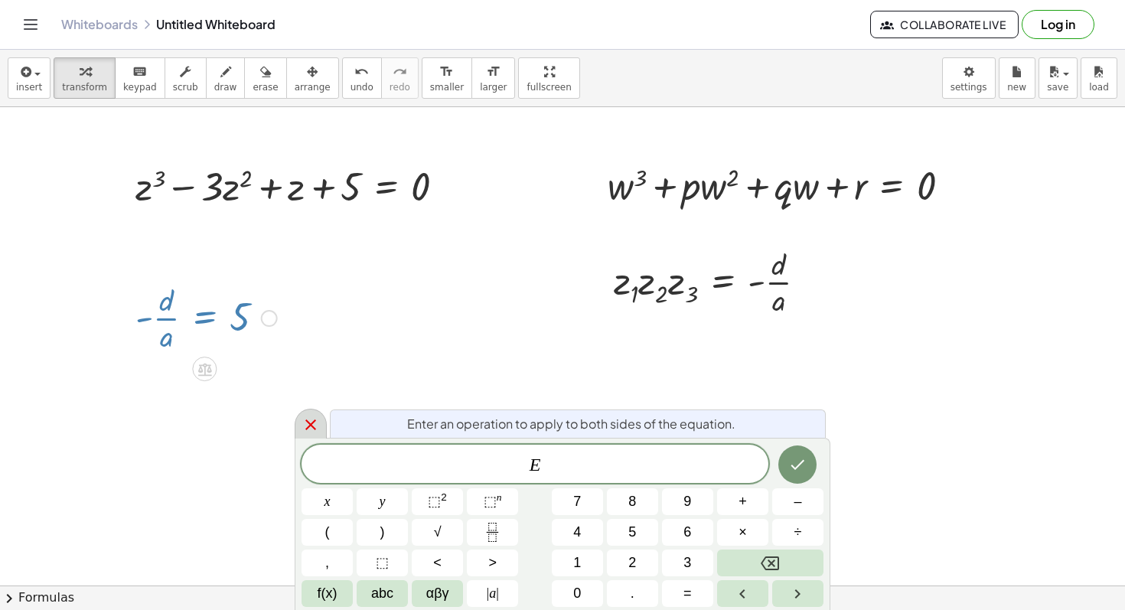
click at [314, 422] on icon at bounding box center [311, 425] width 18 height 18
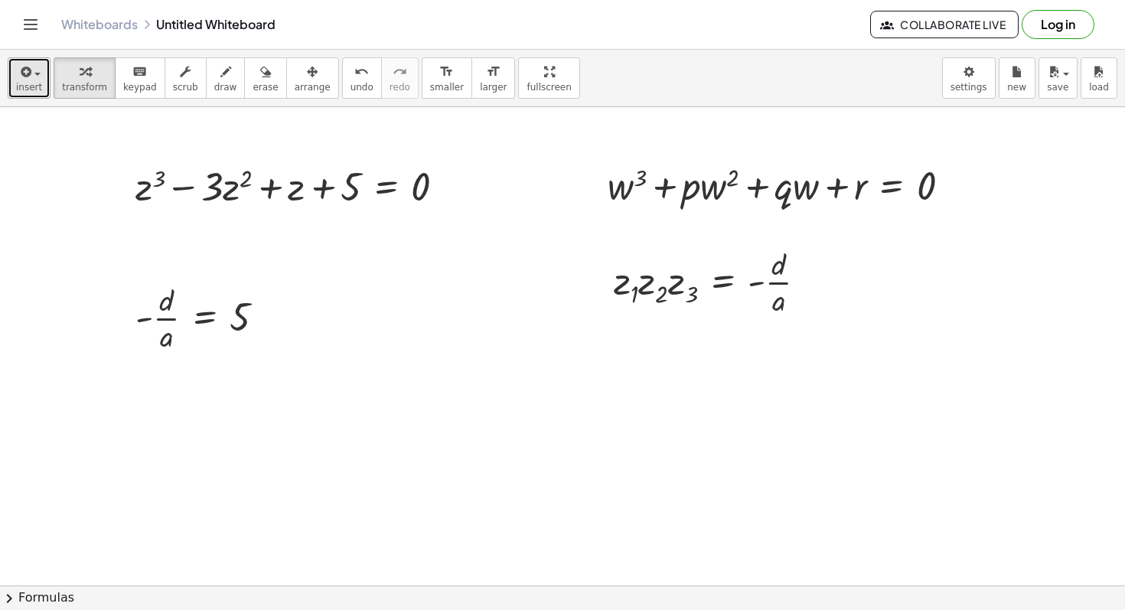
click at [38, 75] on div "button" at bounding box center [29, 71] width 26 height 18
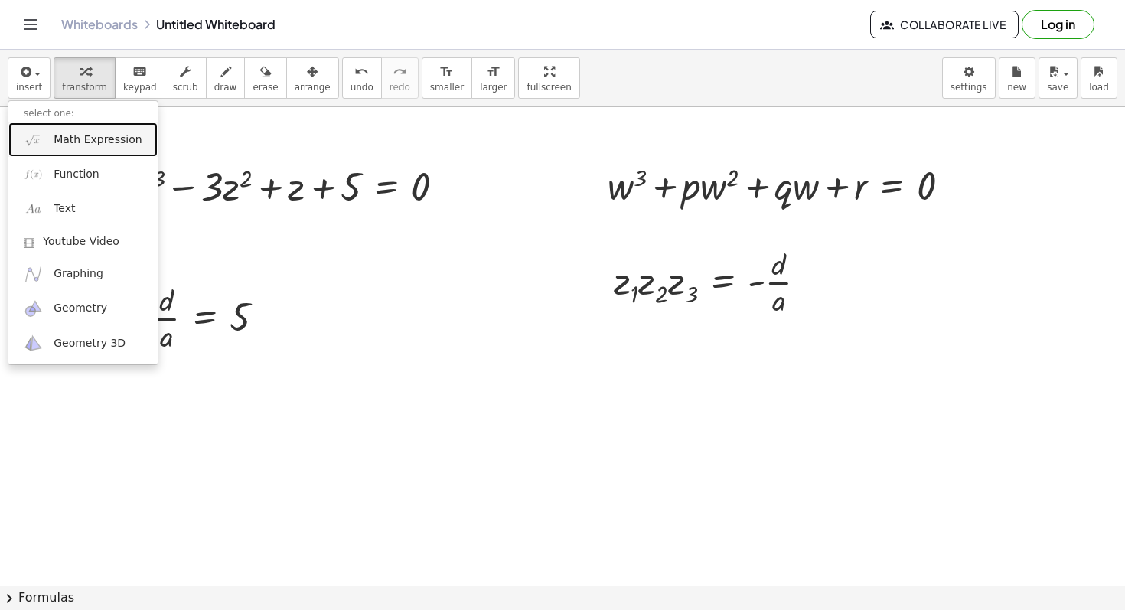
click at [106, 145] on span "Math Expression" at bounding box center [98, 139] width 88 height 15
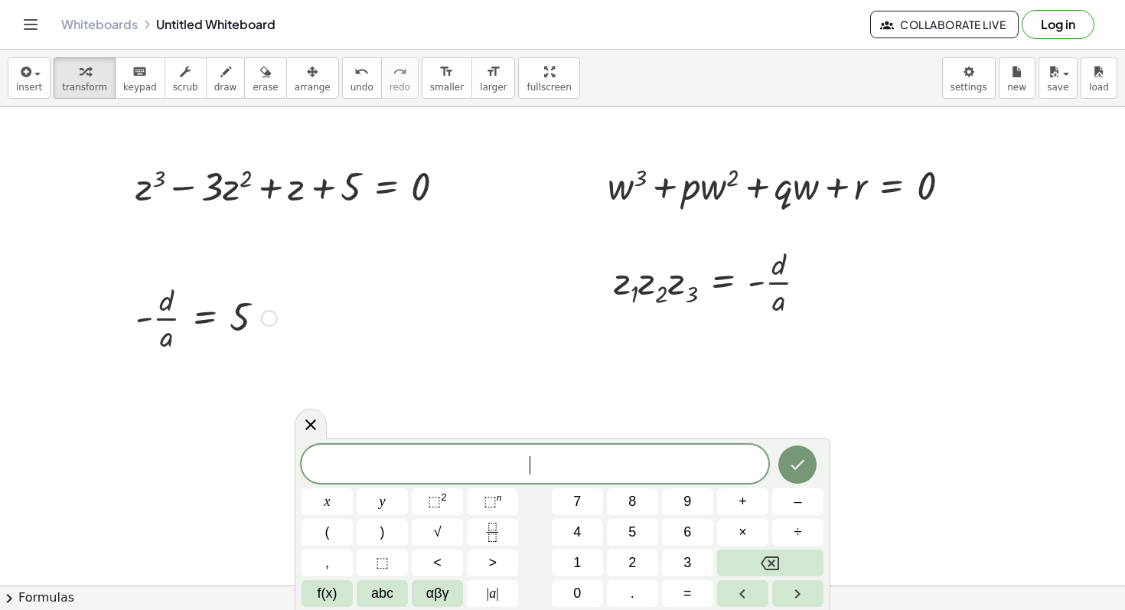
click at [230, 319] on div at bounding box center [206, 317] width 157 height 77
click at [264, 318] on div at bounding box center [269, 318] width 17 height 17
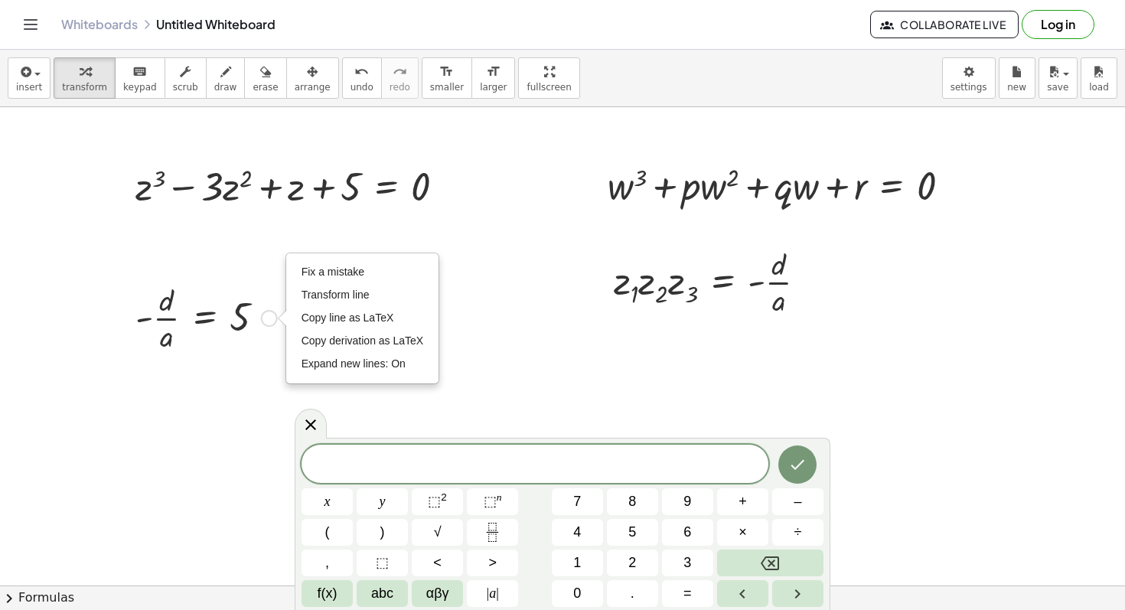
click at [221, 347] on div at bounding box center [206, 317] width 157 height 77
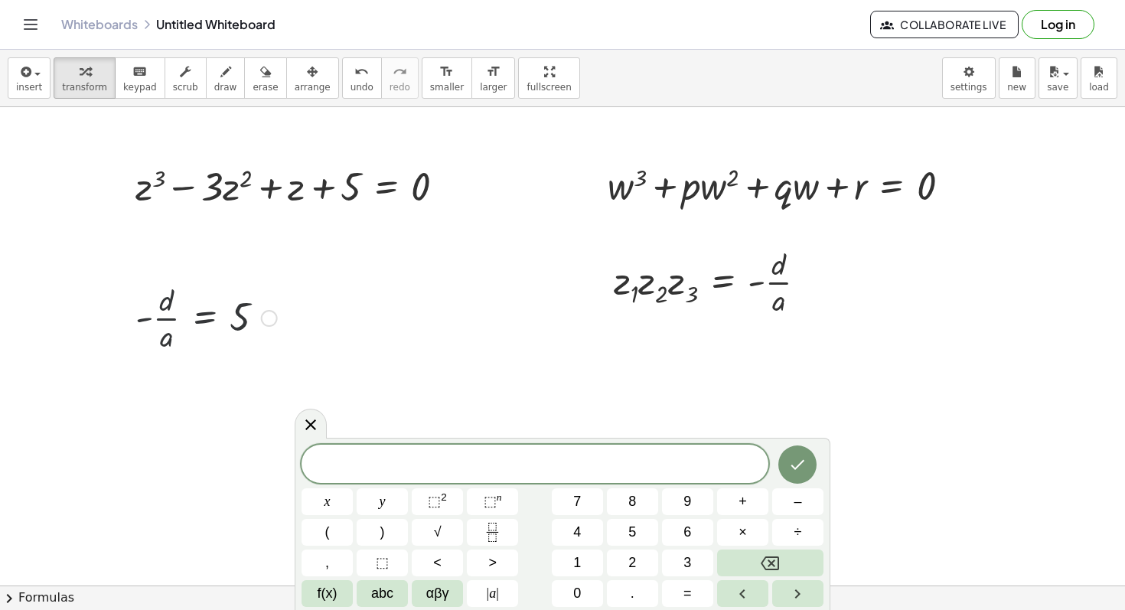
click at [202, 310] on div at bounding box center [206, 317] width 157 height 77
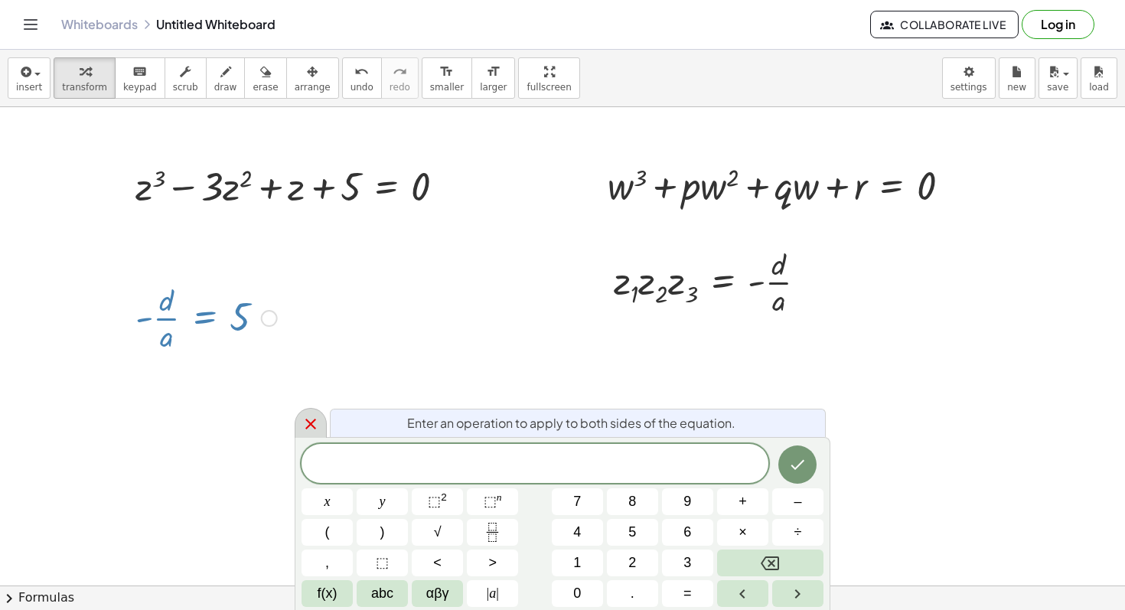
click at [310, 417] on icon at bounding box center [311, 424] width 18 height 18
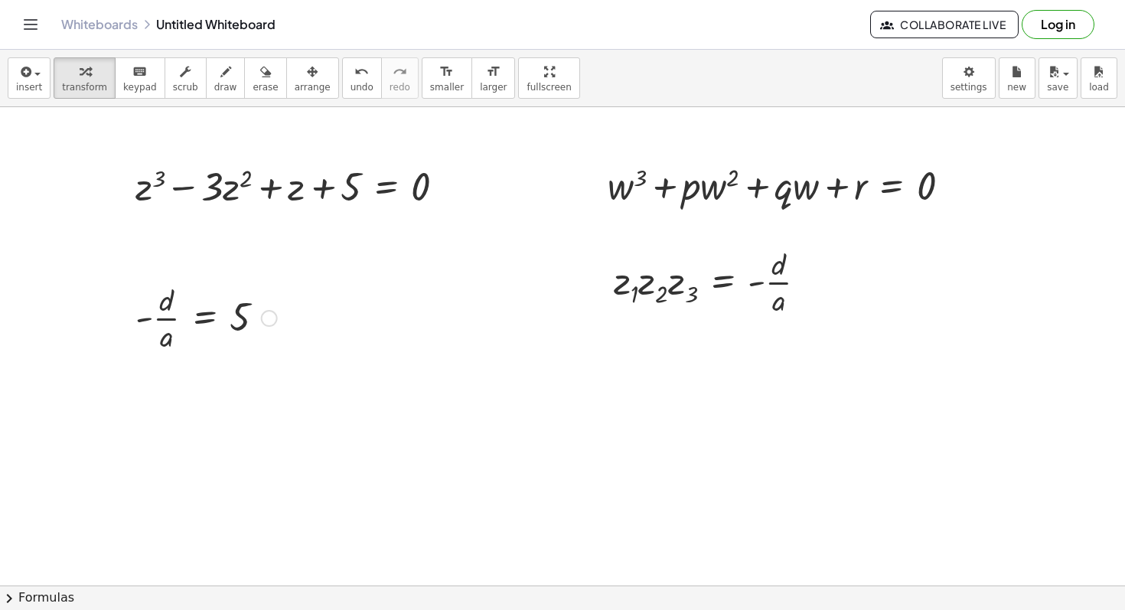
drag, startPoint x: 309, startPoint y: 390, endPoint x: 179, endPoint y: 322, distance: 146.2
click at [152, 324] on div at bounding box center [206, 317] width 157 height 77
click at [145, 328] on div at bounding box center [206, 317] width 157 height 77
click at [141, 314] on div at bounding box center [206, 317] width 157 height 77
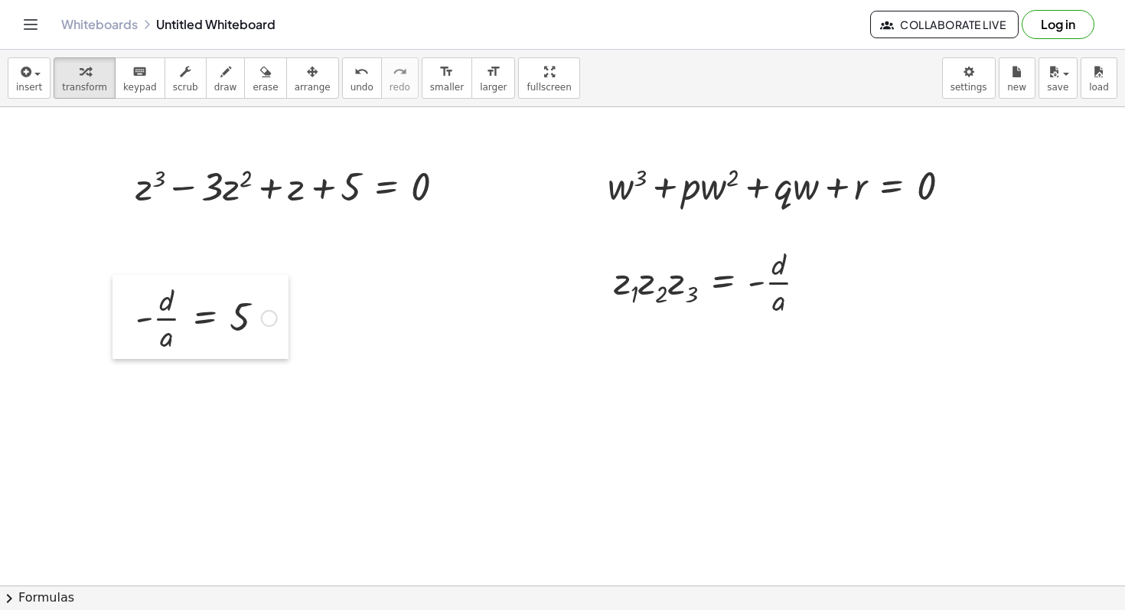
click at [126, 338] on div at bounding box center [124, 317] width 23 height 84
click at [130, 335] on div at bounding box center [125, 318] width 23 height 84
click at [133, 334] on div at bounding box center [125, 318] width 23 height 84
click at [127, 336] on div at bounding box center [125, 318] width 23 height 84
click at [121, 341] on div at bounding box center [125, 318] width 23 height 84
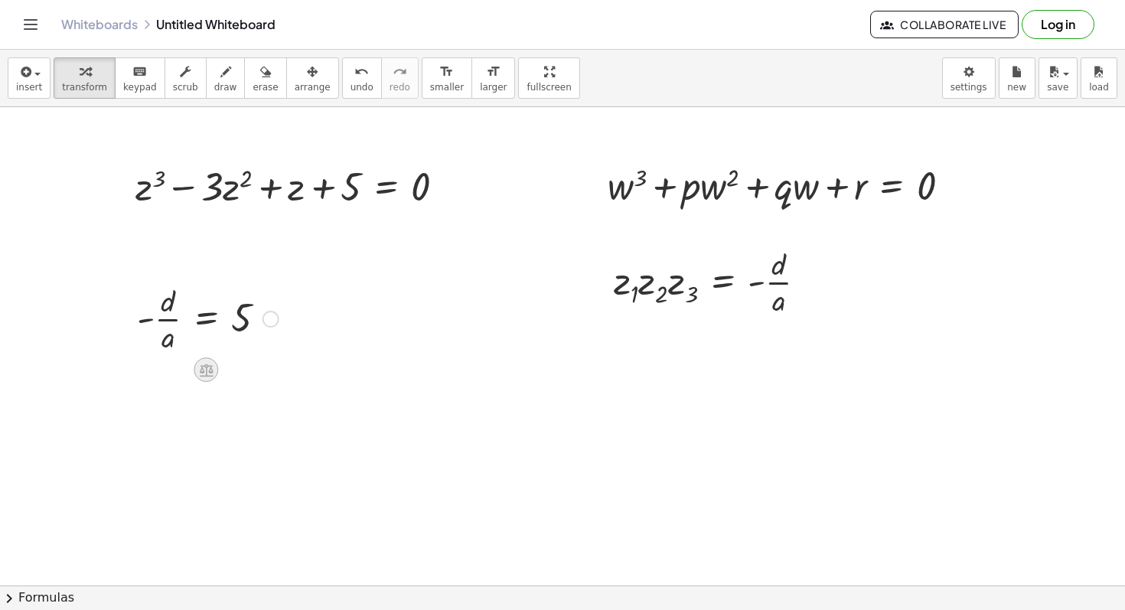
click at [207, 367] on icon at bounding box center [207, 370] width 14 height 13
click at [272, 372] on icon at bounding box center [267, 370] width 14 height 14
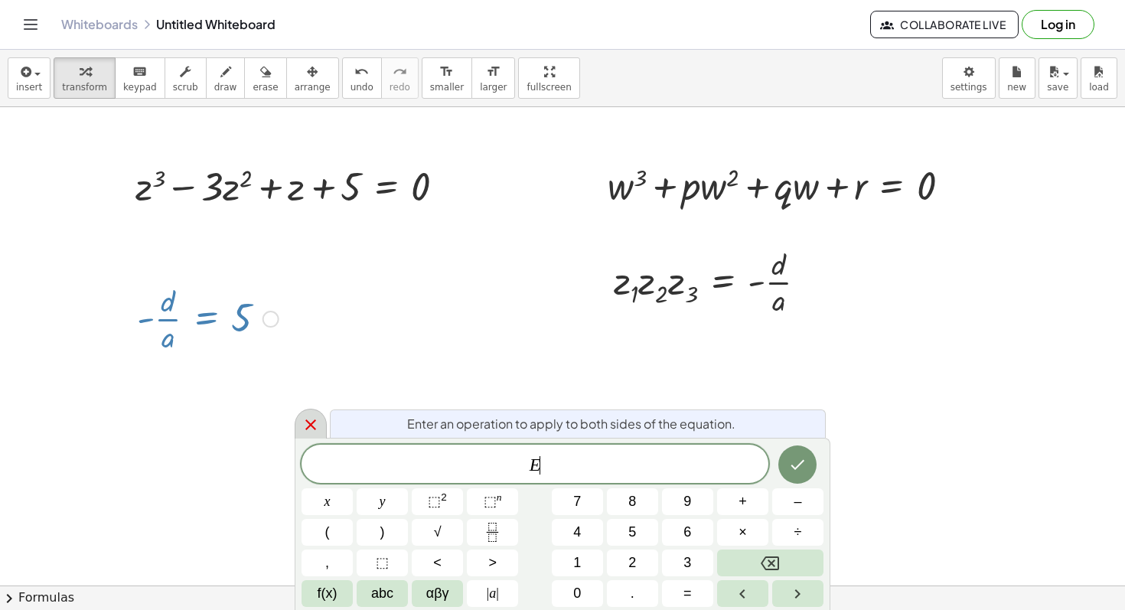
click at [309, 412] on div at bounding box center [311, 424] width 32 height 30
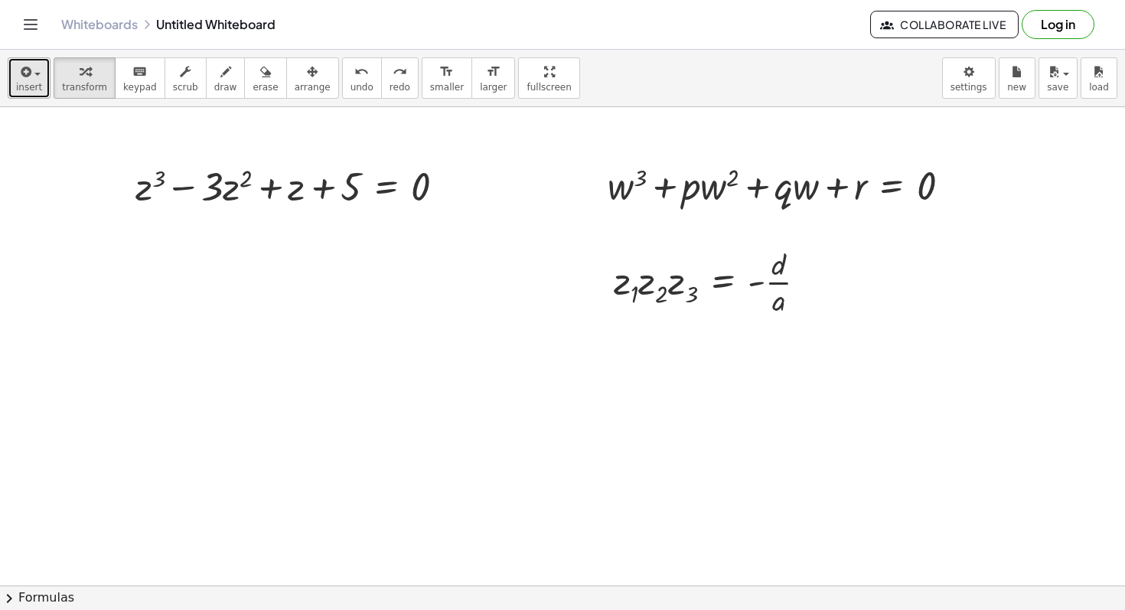
click at [42, 90] on button "insert" at bounding box center [29, 77] width 43 height 41
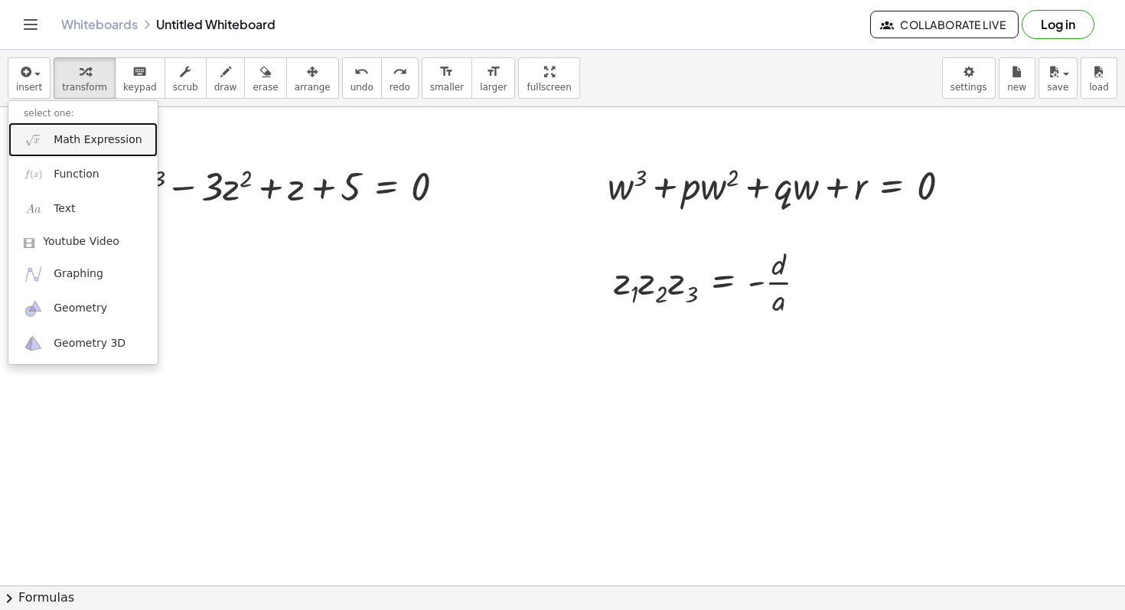
click at [86, 144] on span "Math Expression" at bounding box center [98, 139] width 88 height 15
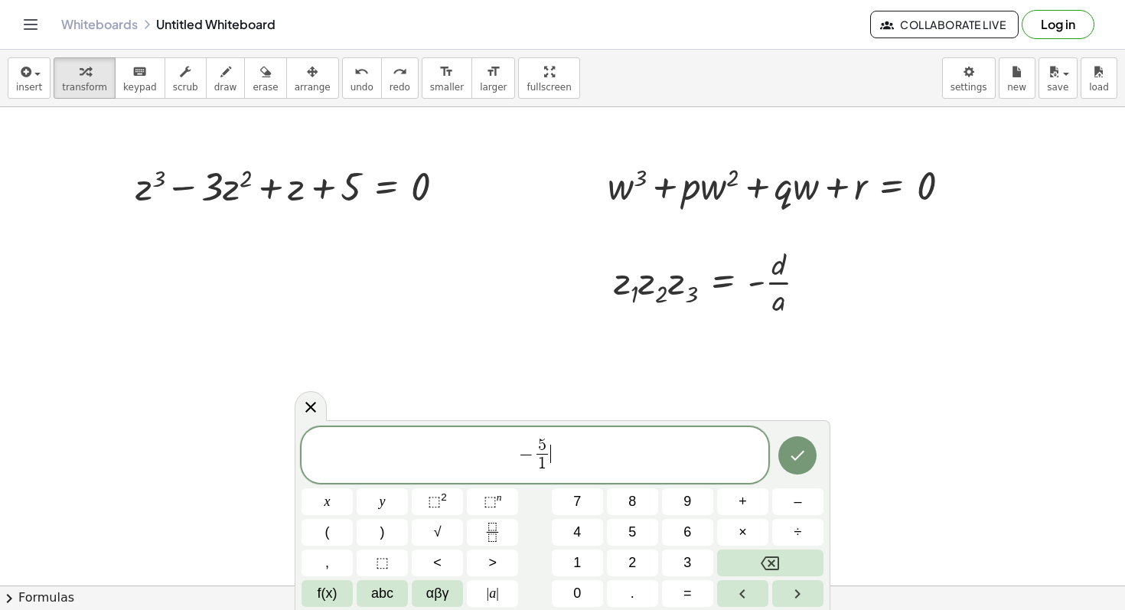
click at [626, 453] on span "− 5 1 ​ ​" at bounding box center [535, 456] width 467 height 41
click at [797, 456] on icon "Done" at bounding box center [798, 455] width 18 height 18
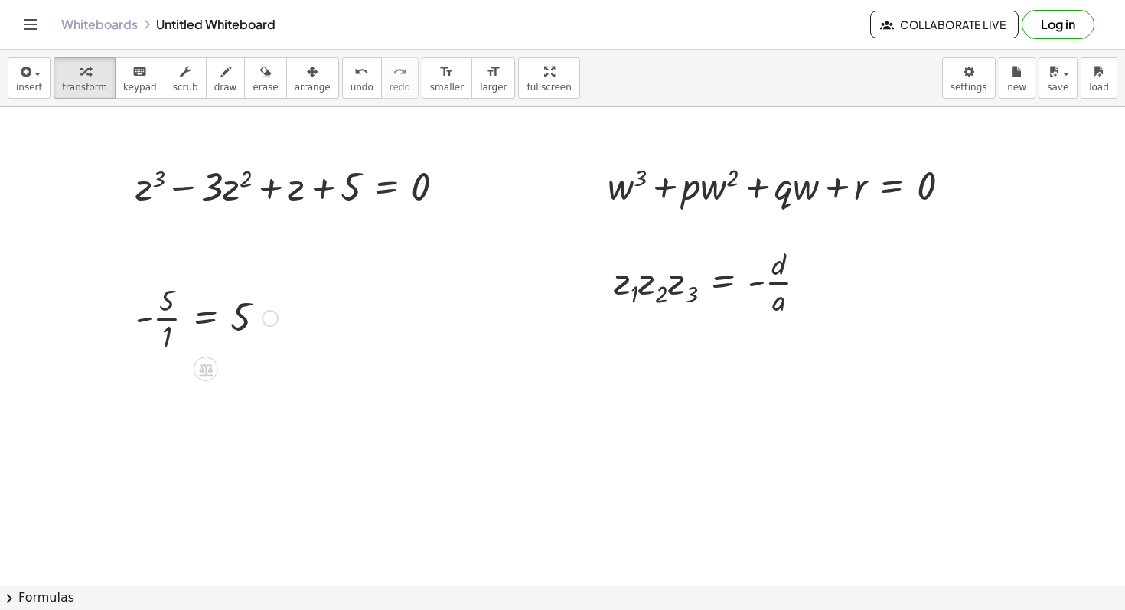
click at [242, 312] on div at bounding box center [207, 317] width 158 height 77
click at [269, 319] on div at bounding box center [270, 318] width 17 height 17
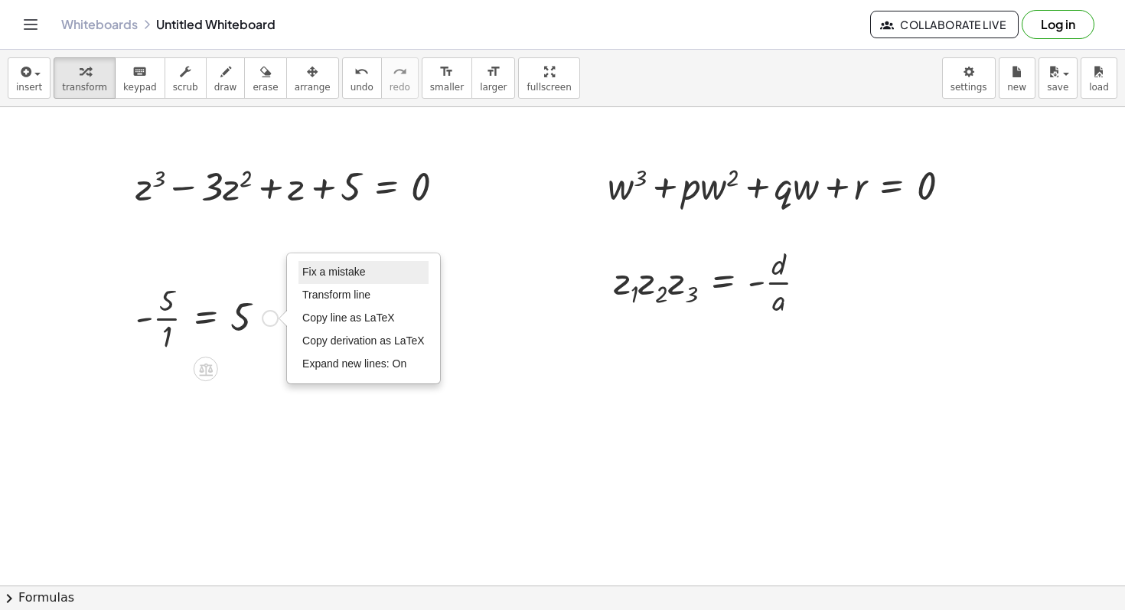
click at [320, 269] on span "Fix a mistake" at bounding box center [333, 272] width 63 height 12
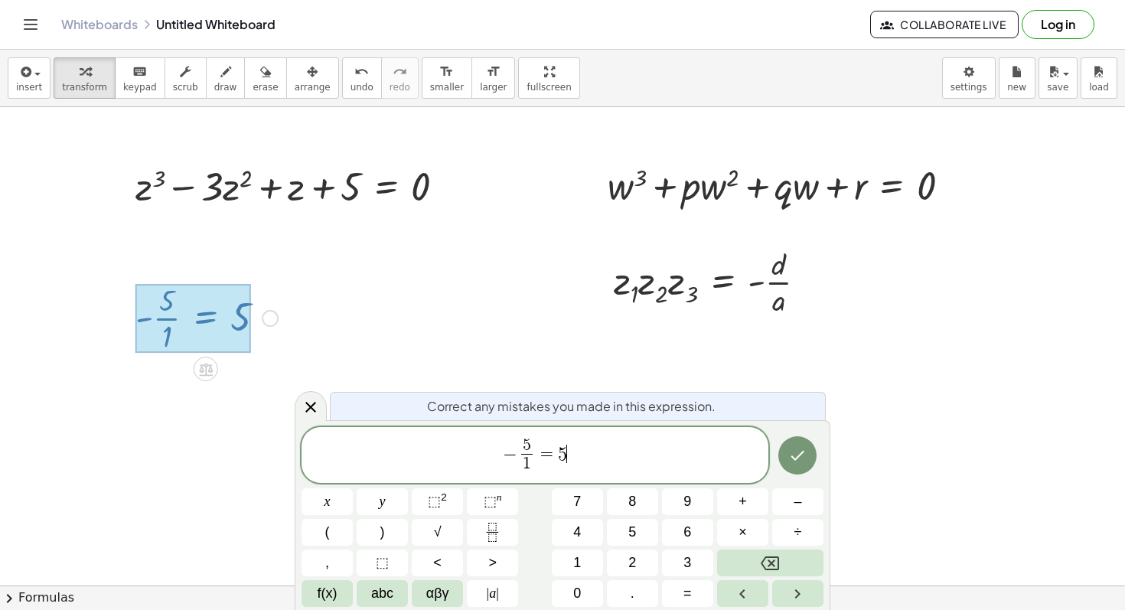
click at [558, 459] on span "5" at bounding box center [562, 454] width 9 height 18
click at [807, 459] on icon "Done" at bounding box center [798, 455] width 18 height 18
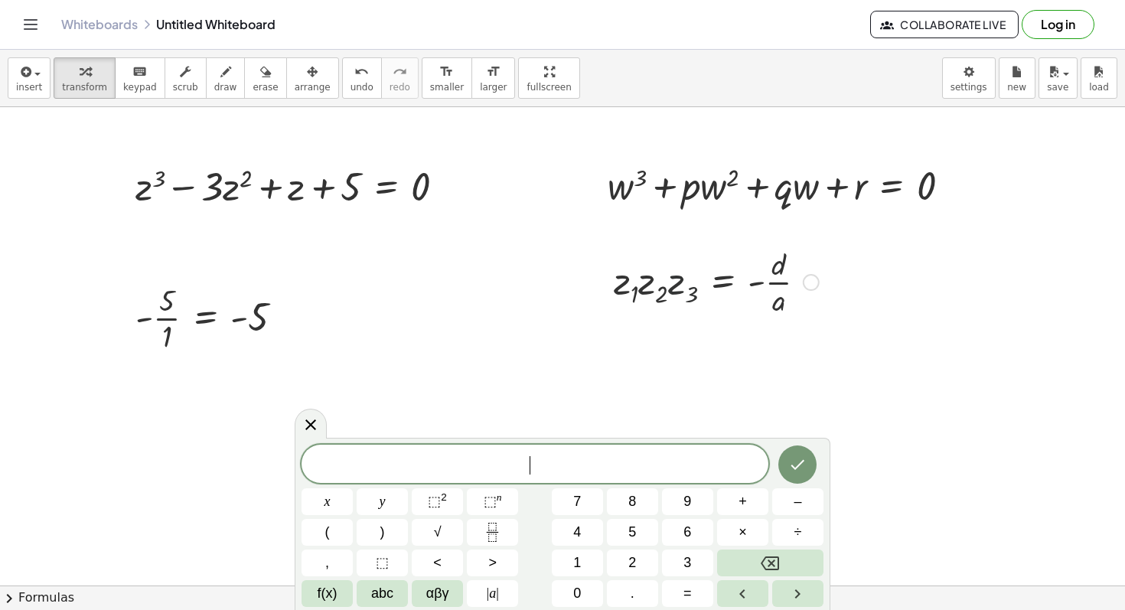
click at [671, 292] on div at bounding box center [716, 281] width 221 height 77
click at [658, 294] on div at bounding box center [716, 281] width 221 height 77
click at [730, 288] on div at bounding box center [716, 281] width 221 height 77
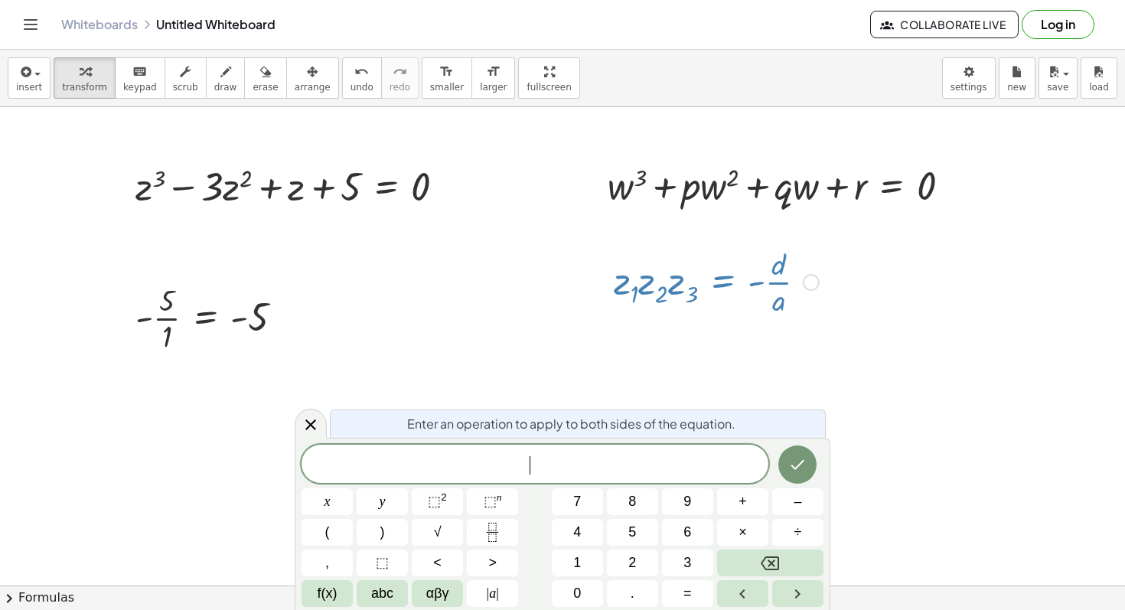
click at [814, 283] on div "Fix a mistake Transform line Copy line as LaTeX Copy derivation as LaTeX Expand…" at bounding box center [811, 282] width 17 height 17
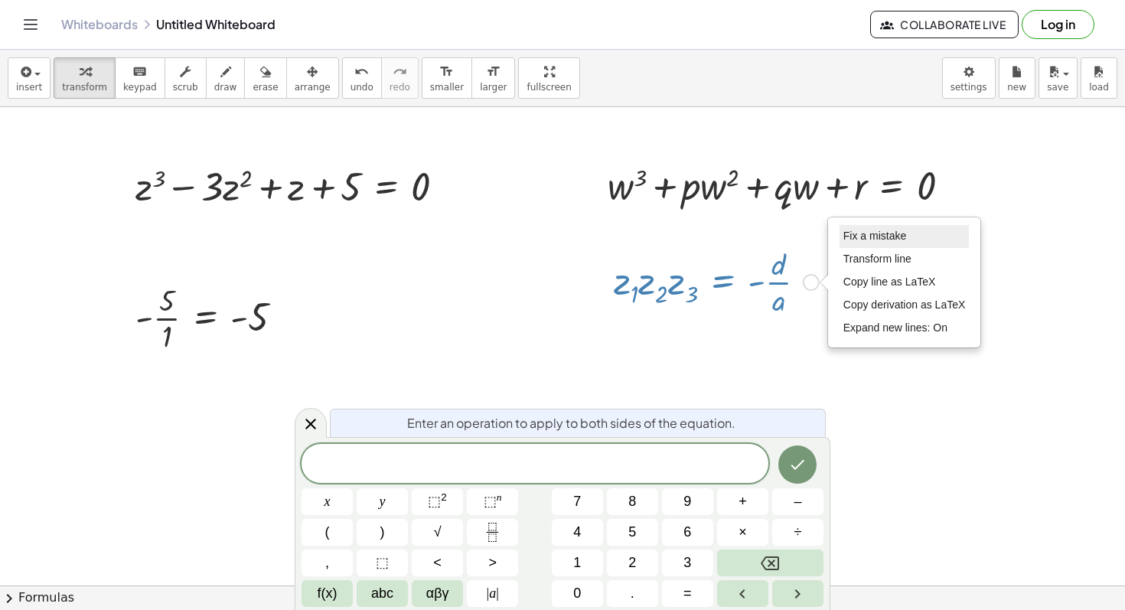
click at [863, 234] on span "Fix a mistake" at bounding box center [875, 236] width 63 height 12
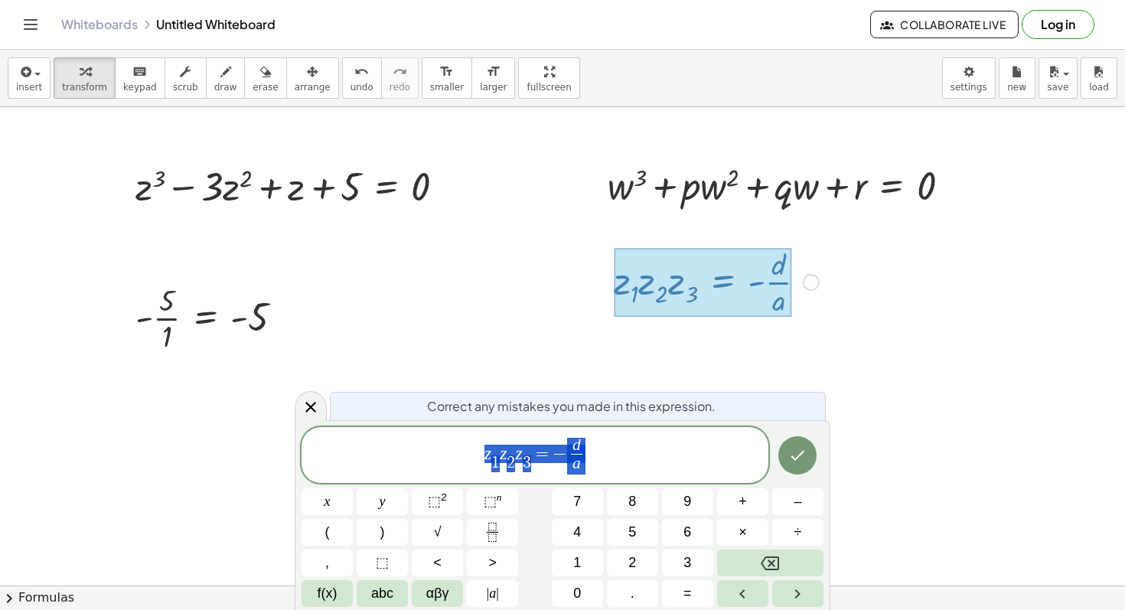
drag, startPoint x: 593, startPoint y: 462, endPoint x: 468, endPoint y: 450, distance: 125.3
click at [468, 450] on span "z 1 ​ z 2 ​ z 3 ​ = − d a ​" at bounding box center [535, 456] width 467 height 41
click at [599, 449] on span "z 1 ​ z 2 ​ z 3 ​ = − d a ​" at bounding box center [535, 456] width 467 height 41
click at [793, 444] on button "Done" at bounding box center [798, 455] width 38 height 38
click at [801, 452] on icon "Done" at bounding box center [798, 455] width 18 height 18
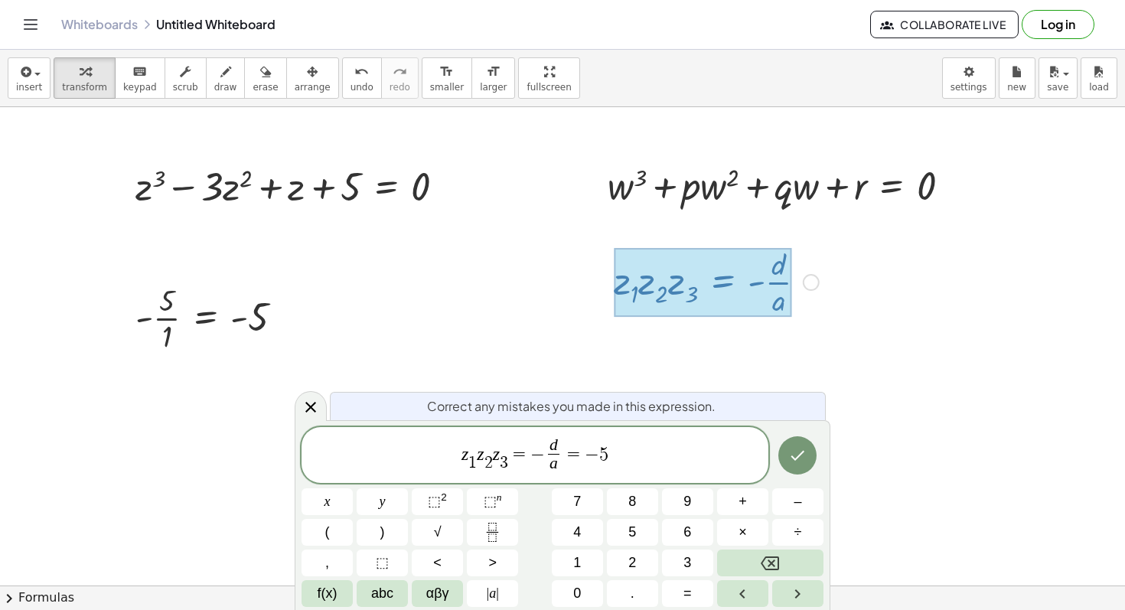
click at [825, 456] on div "Correct any mistakes you made in this expression. z 1 ​ z 2 ​ z 3 ​ = − d a ​ =…" at bounding box center [563, 515] width 536 height 191
drag, startPoint x: 663, startPoint y: 452, endPoint x: 567, endPoint y: 459, distance: 96.7
click at [567, 459] on span "z 1 ​ z 2 ​ z 3 ​ = − d a ​ = − 5" at bounding box center [535, 456] width 467 height 41
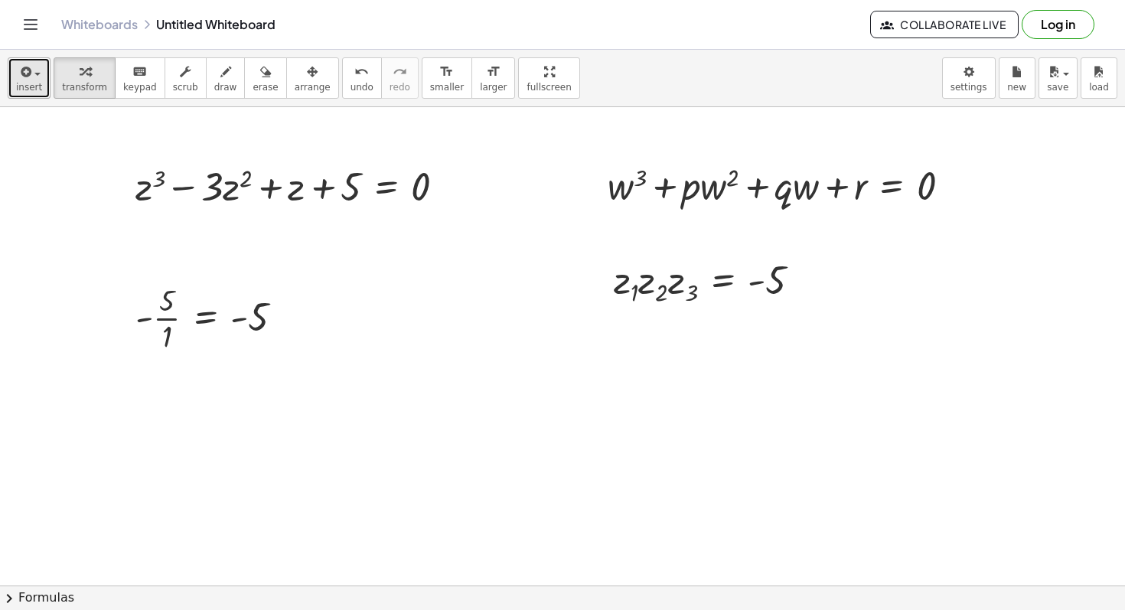
click at [25, 83] on span "insert" at bounding box center [29, 87] width 26 height 11
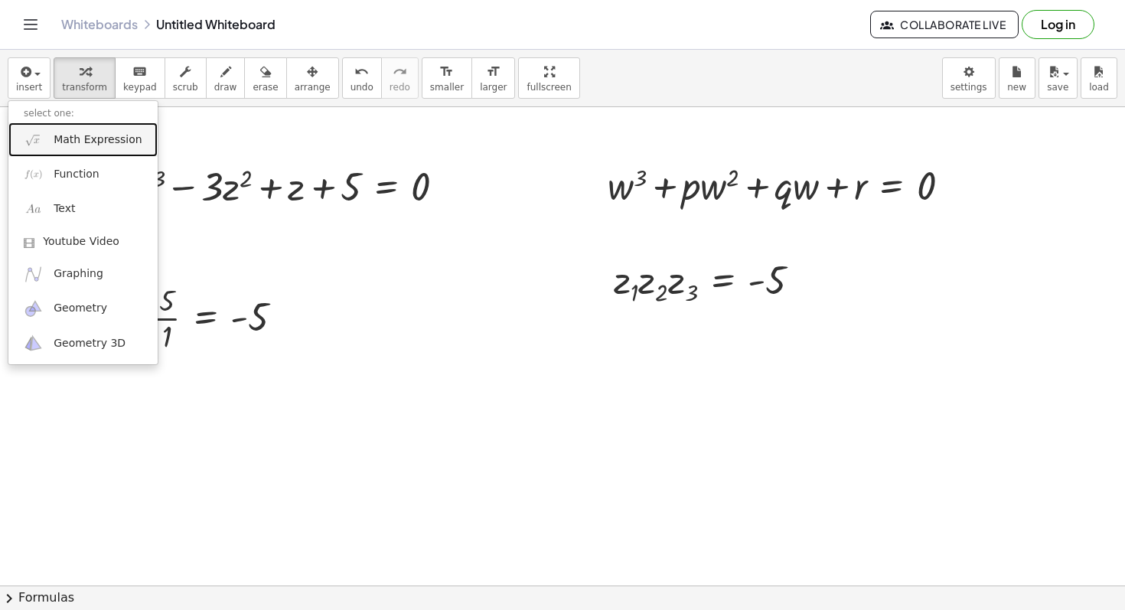
click at [68, 149] on link "Math Expression" at bounding box center [82, 140] width 149 height 34
